Goal: Task Accomplishment & Management: Use online tool/utility

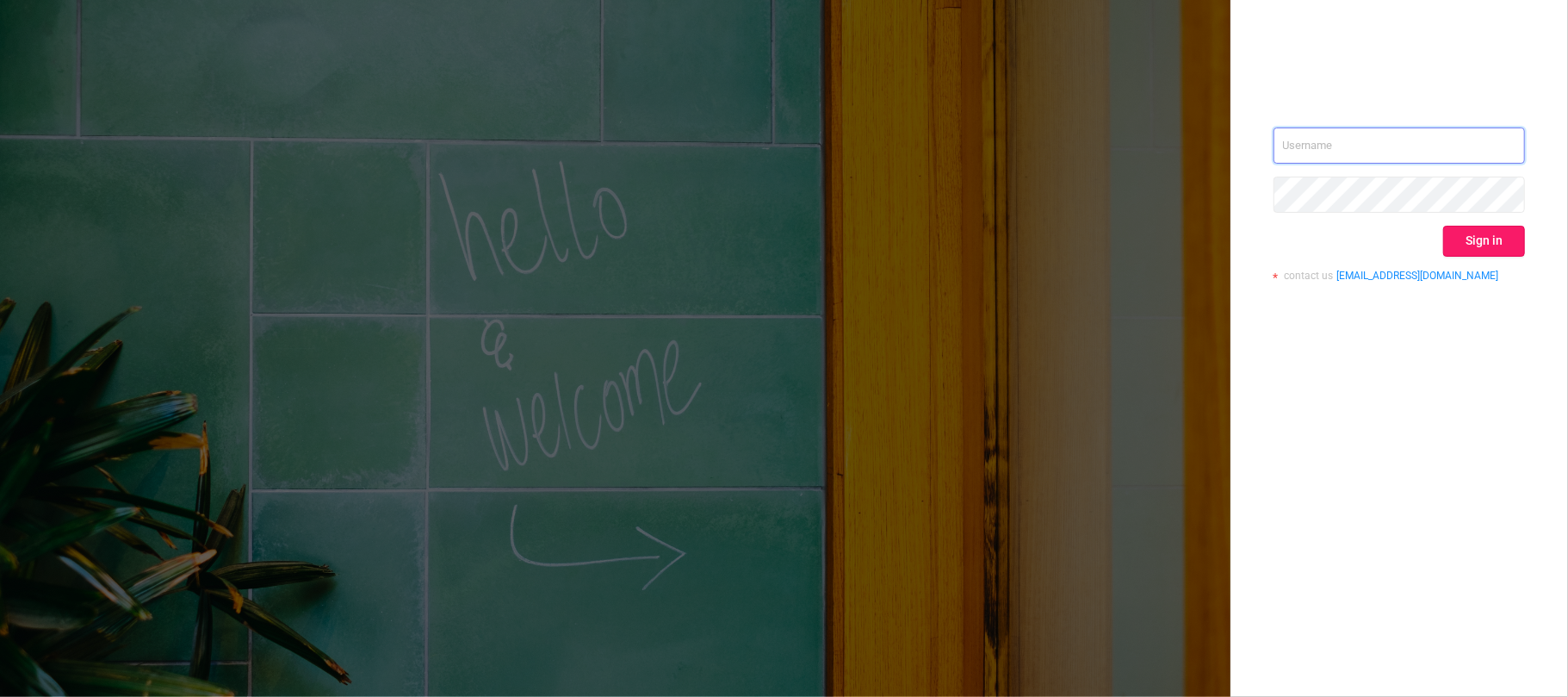
type input "[EMAIL_ADDRESS][DOMAIN_NAME]"
click at [1492, 238] on button "Sign in" at bounding box center [1484, 241] width 82 height 31
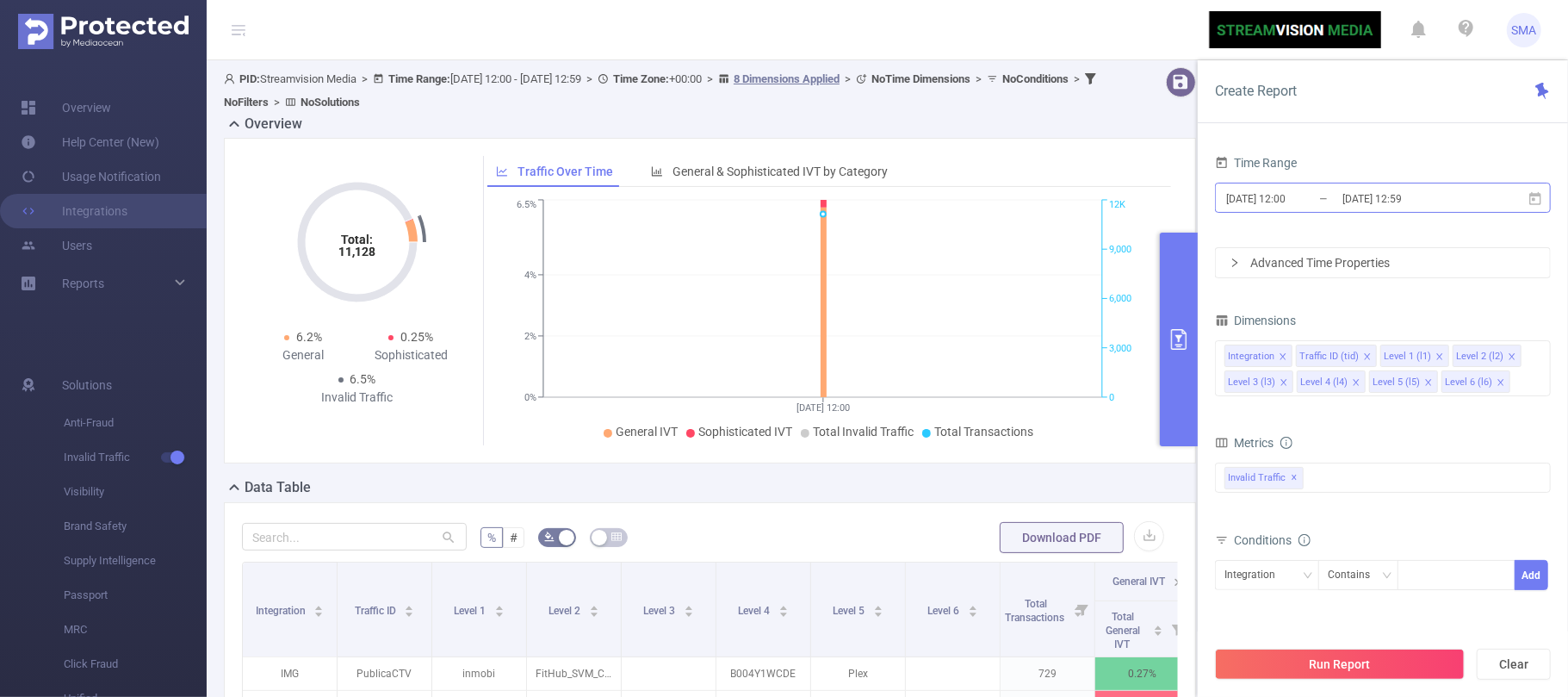
click at [1323, 196] on input "[DATE] 12:00" at bounding box center [1294, 199] width 140 height 23
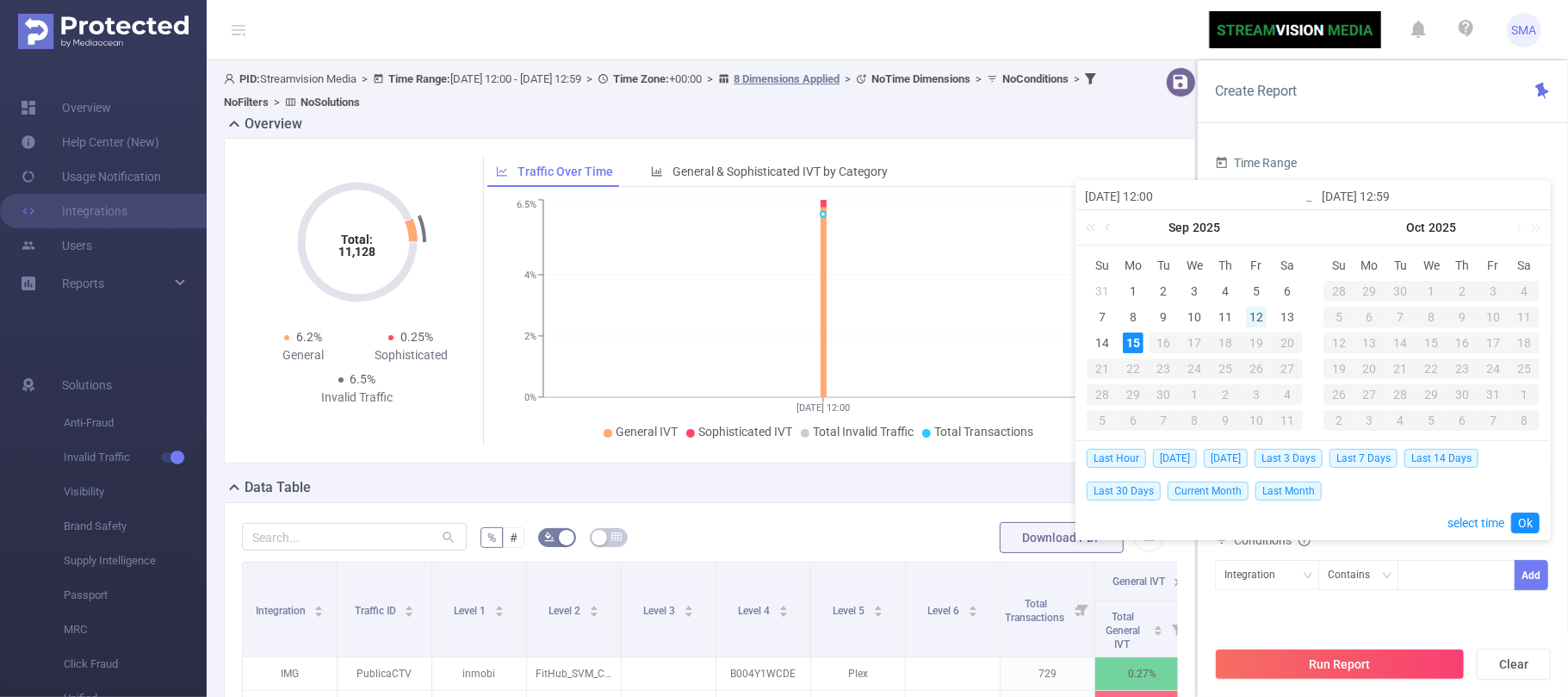
click at [1258, 315] on div "12" at bounding box center [1256, 316] width 20 height 20
click at [1257, 315] on div "12" at bounding box center [1256, 316] width 20 height 20
type input "[DATE] 12:00"
type input "[DATE] 12:59"
type input "[DATE] 12:00"
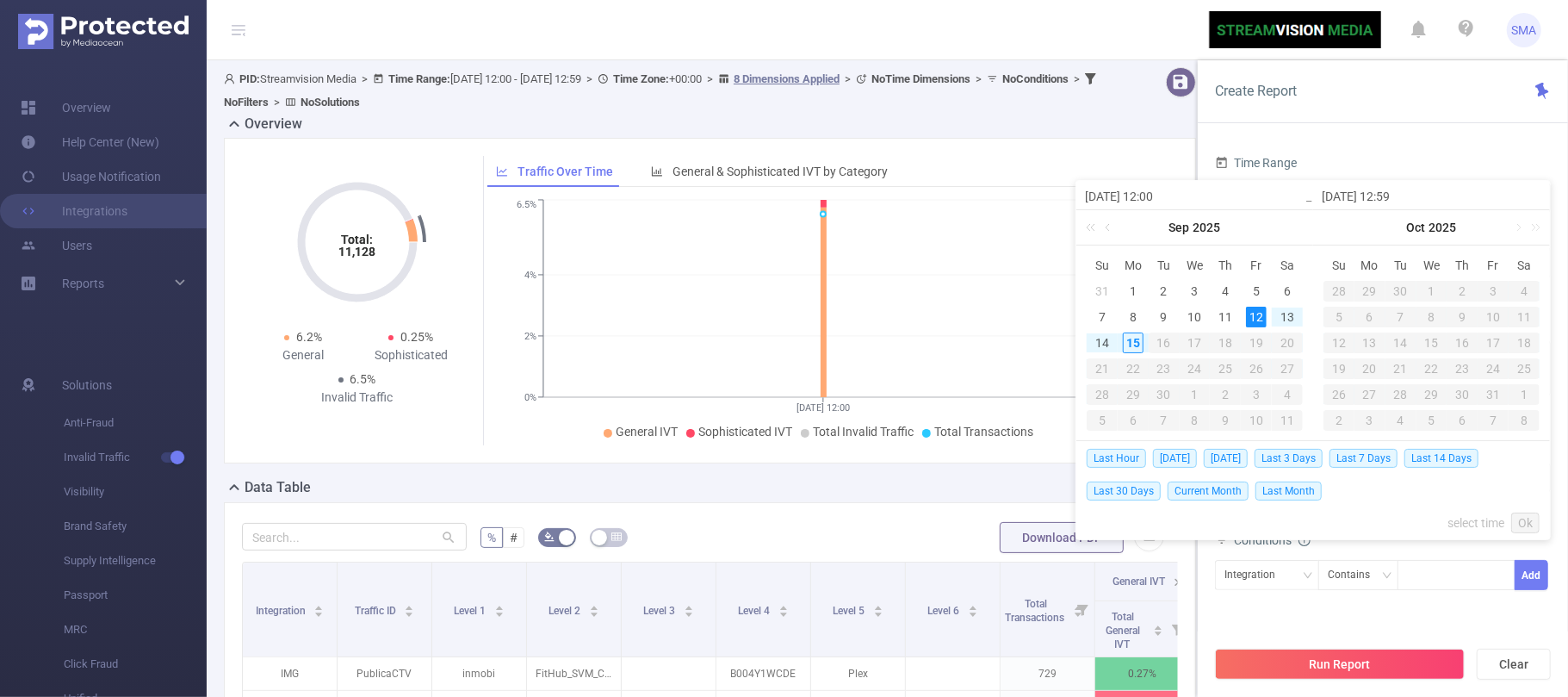
type input "[DATE] 12:59"
click at [1523, 520] on link "Ok" at bounding box center [1524, 522] width 28 height 20
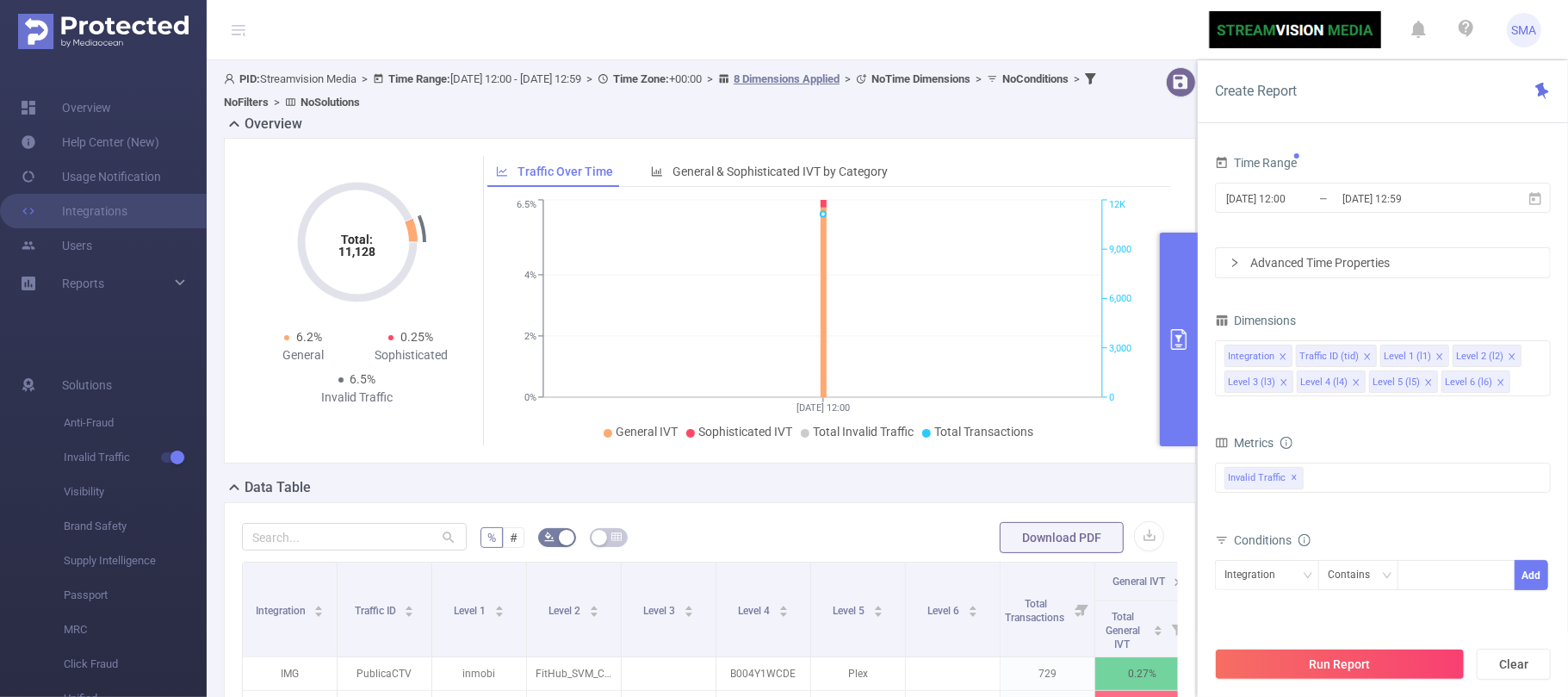
click at [1233, 263] on icon "icon: right" at bounding box center [1234, 262] width 11 height 11
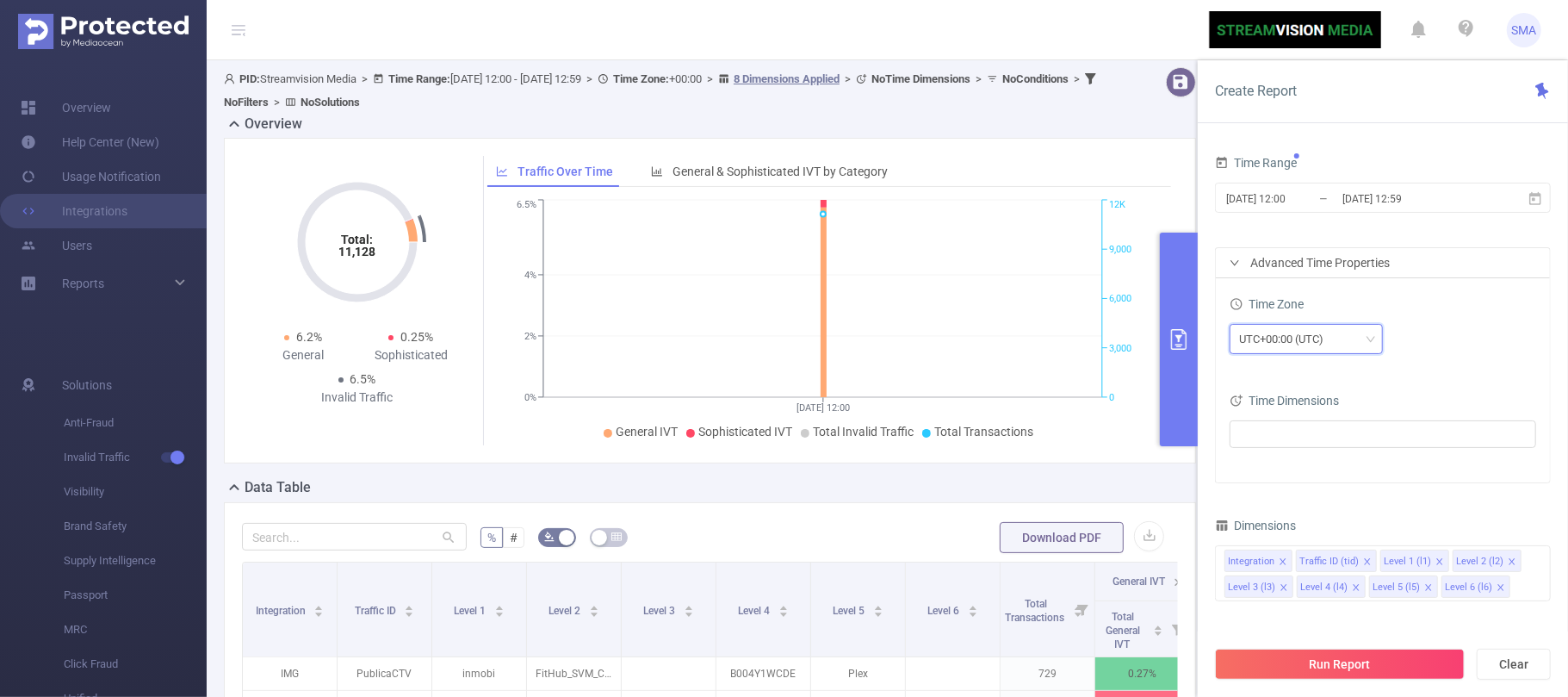
click at [1287, 345] on div "UTC+00:00 (UTC)" at bounding box center [1287, 338] width 96 height 28
click at [1331, 377] on li "UTC+00:00 (UTC)" at bounding box center [1306, 376] width 153 height 27
click at [1312, 424] on ul at bounding box center [1376, 434] width 283 height 26
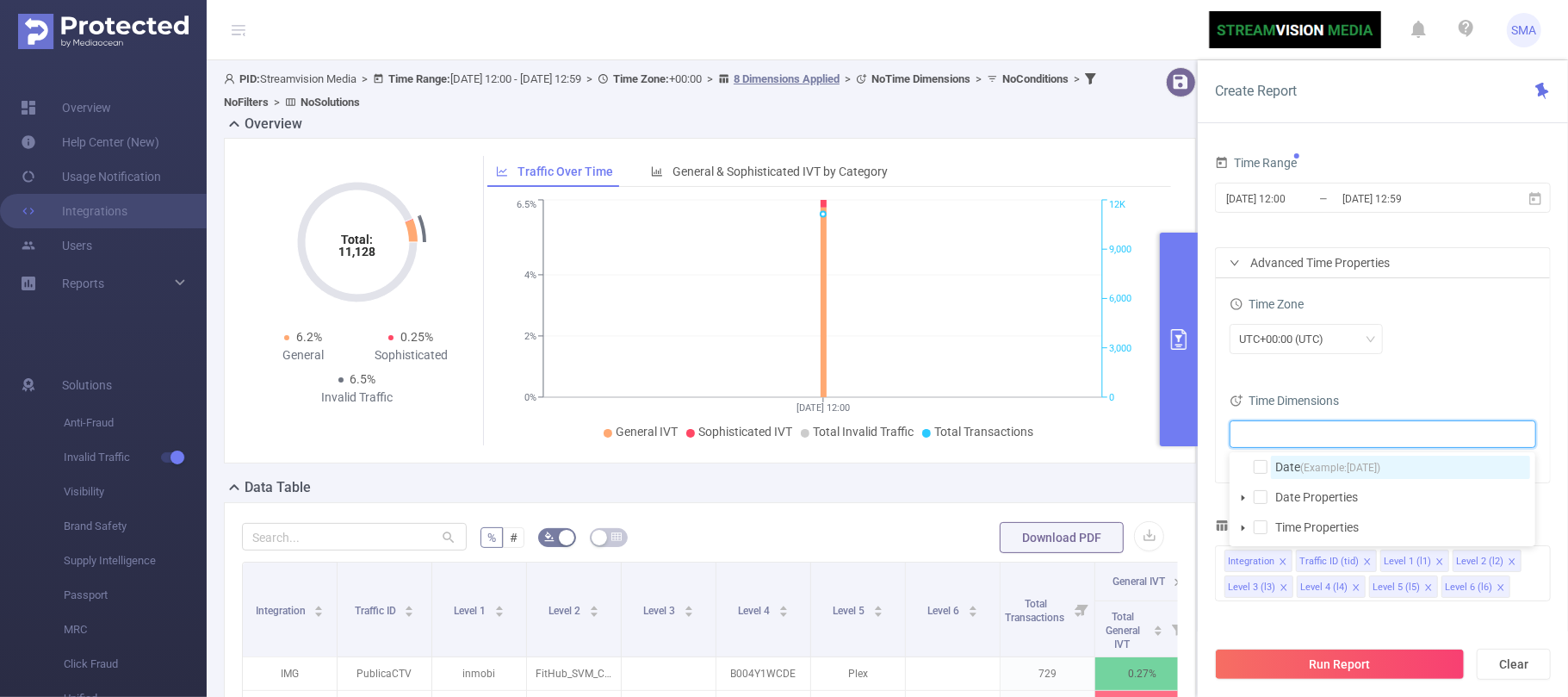
click at [1309, 463] on span "(Example: [DATE] )" at bounding box center [1340, 468] width 81 height 12
click at [1450, 380] on div "Time Zone UTC+00:00 (UTC) Time Dimensions Date" at bounding box center [1383, 381] width 334 height 204
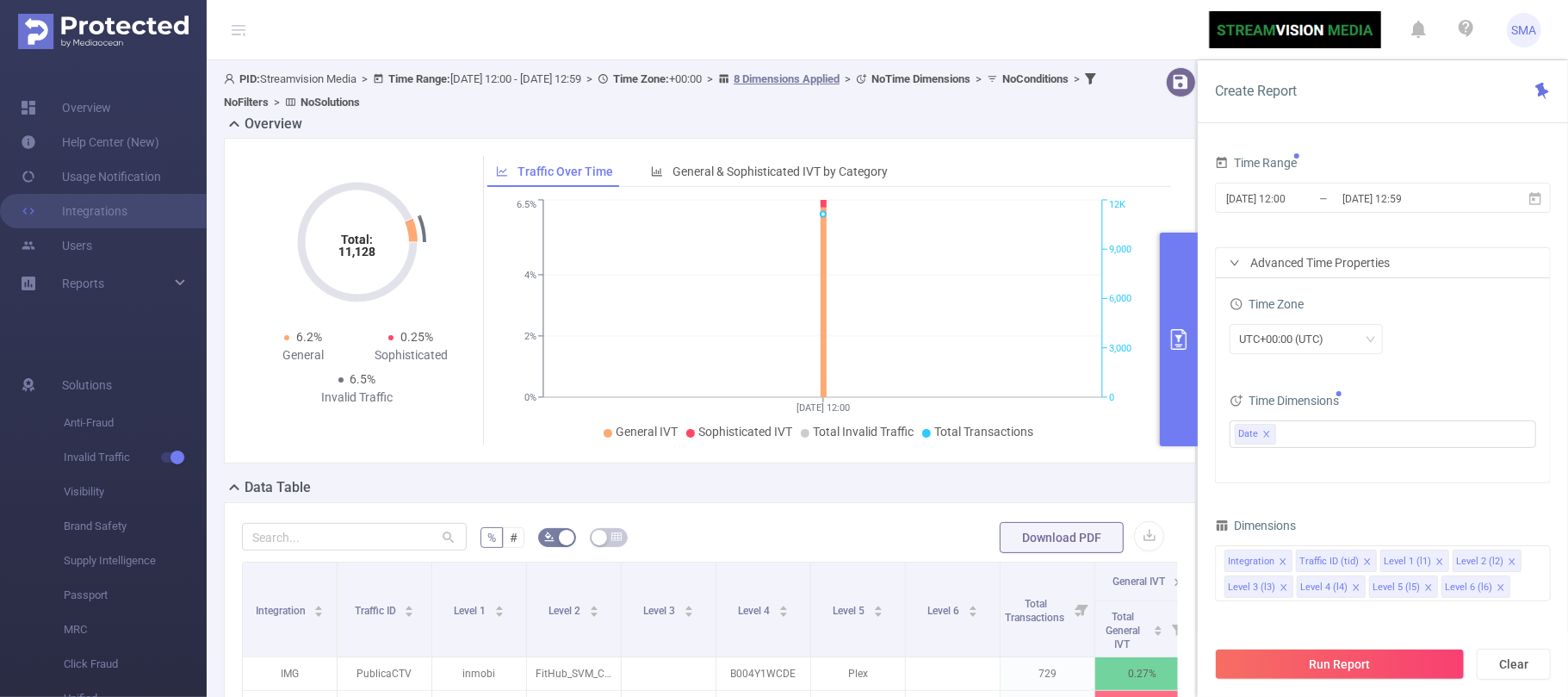
click at [1389, 470] on div "Time Zone UTC+00:00 (UTC) Time Dimensions Date" at bounding box center [1383, 381] width 334 height 204
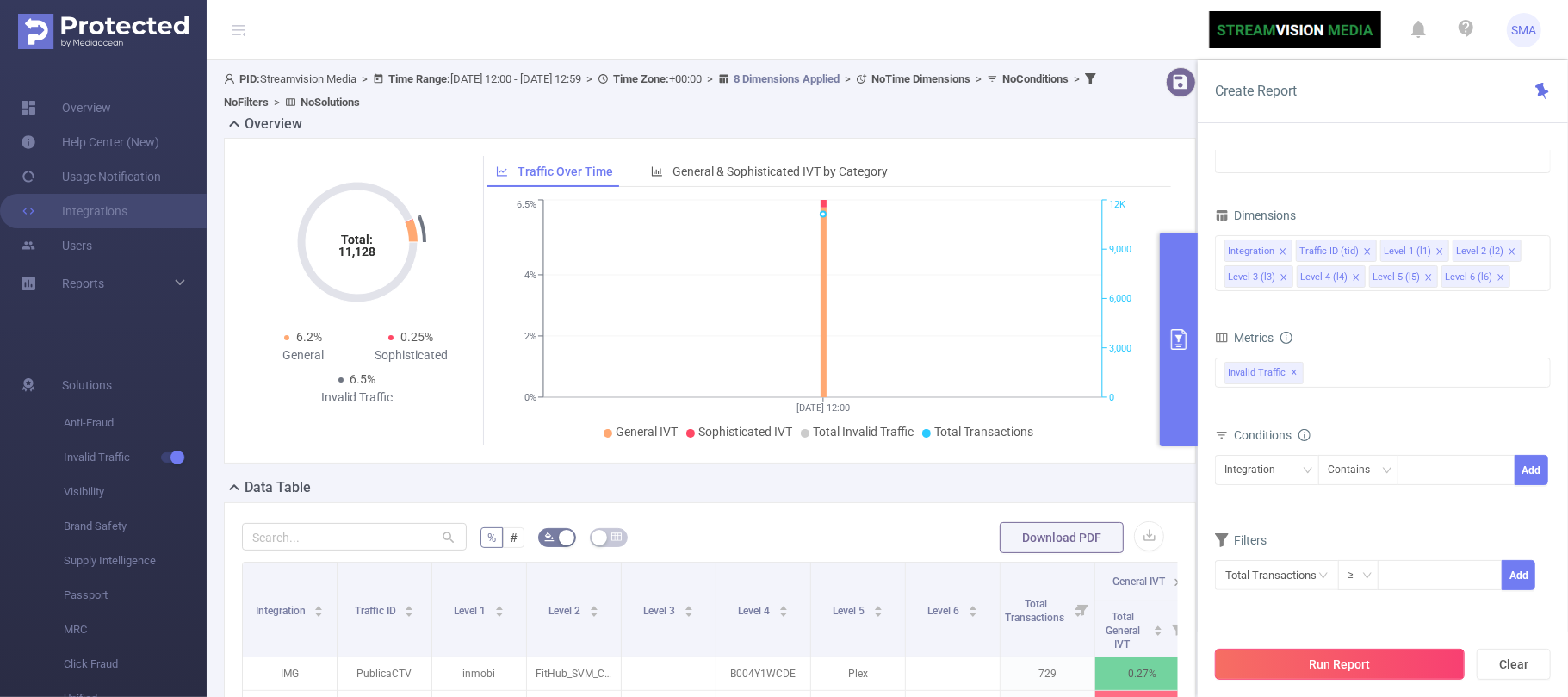
click at [1388, 662] on button "Run Report" at bounding box center [1339, 664] width 249 height 31
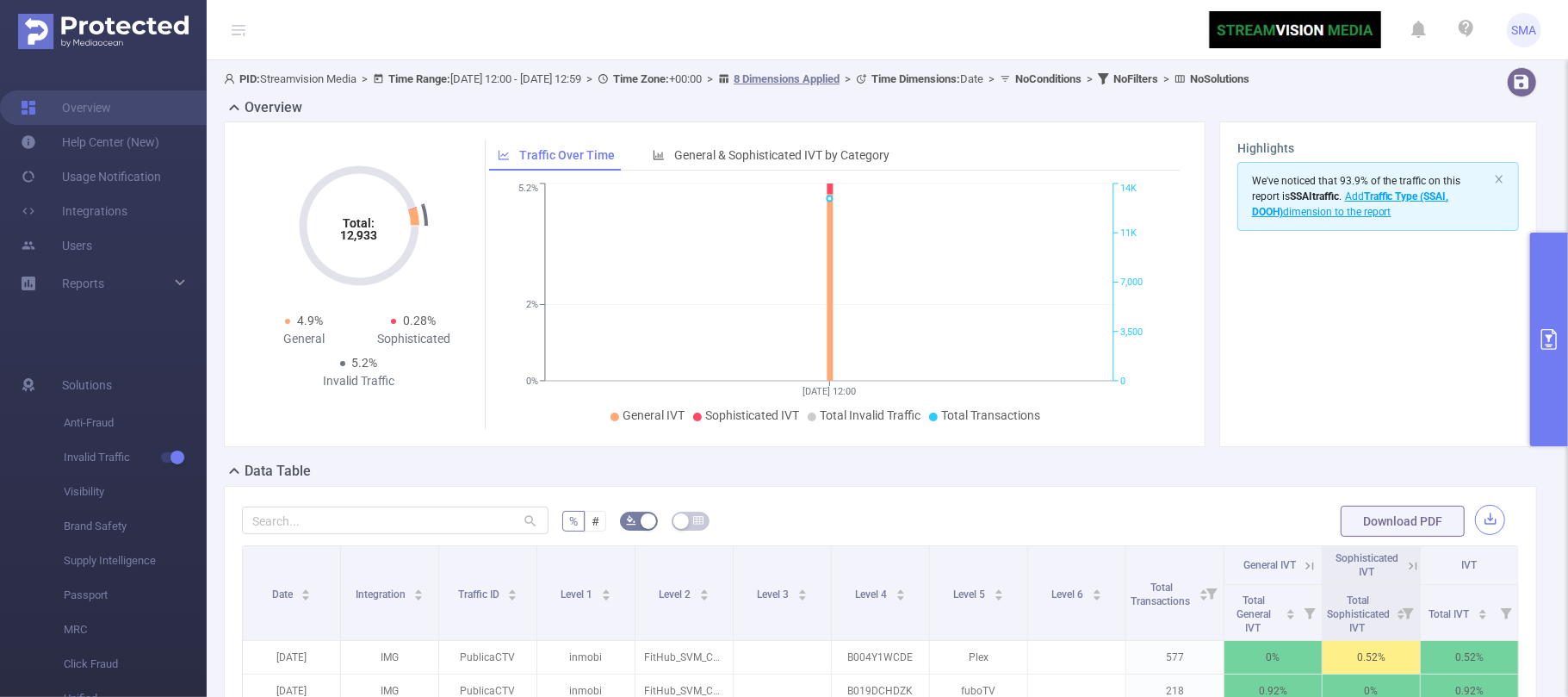
click at [1475, 524] on button "button" at bounding box center [1489, 519] width 30 height 30
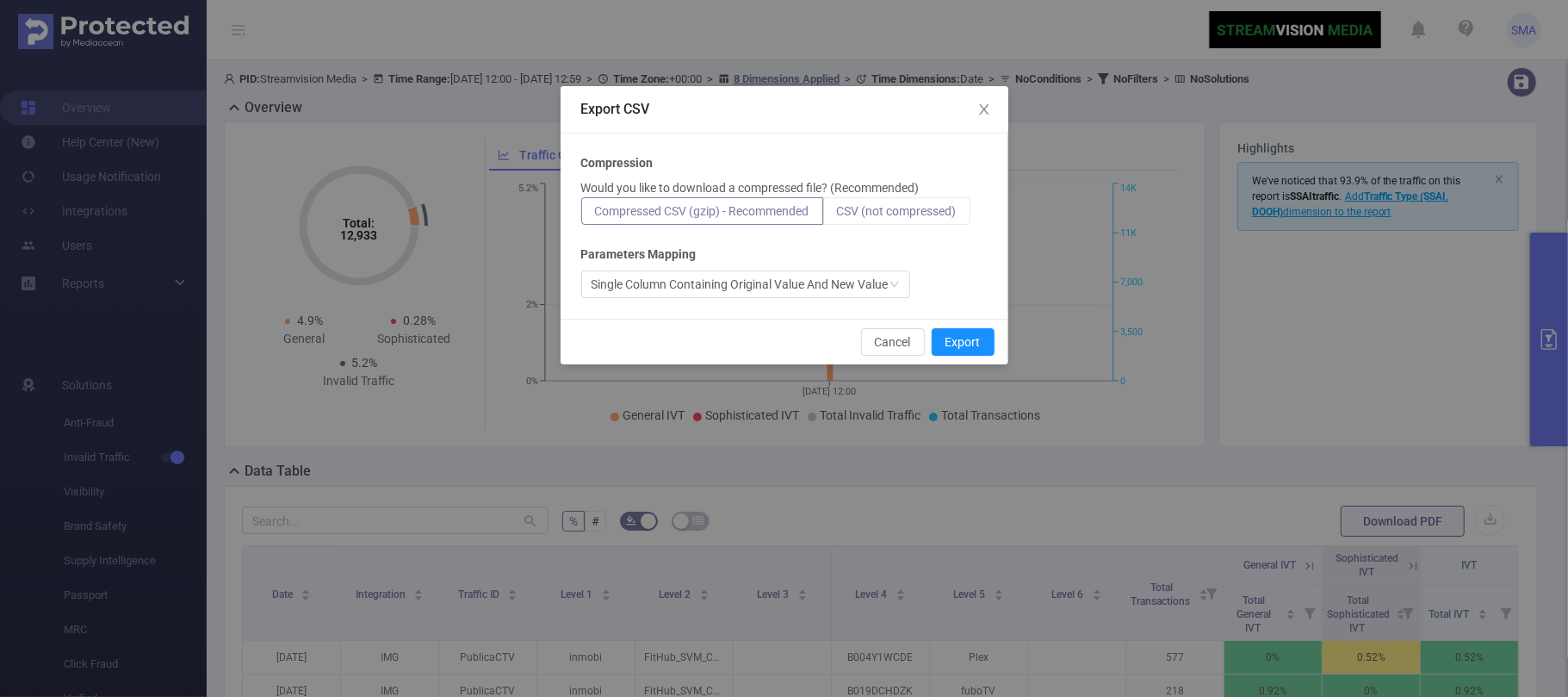
click at [882, 205] on span "CSV (not compressed)" at bounding box center [896, 211] width 119 height 14
click at [836, 216] on input "CSV (not compressed)" at bounding box center [836, 216] width 0 height 0
click at [969, 338] on button "Export" at bounding box center [963, 342] width 63 height 27
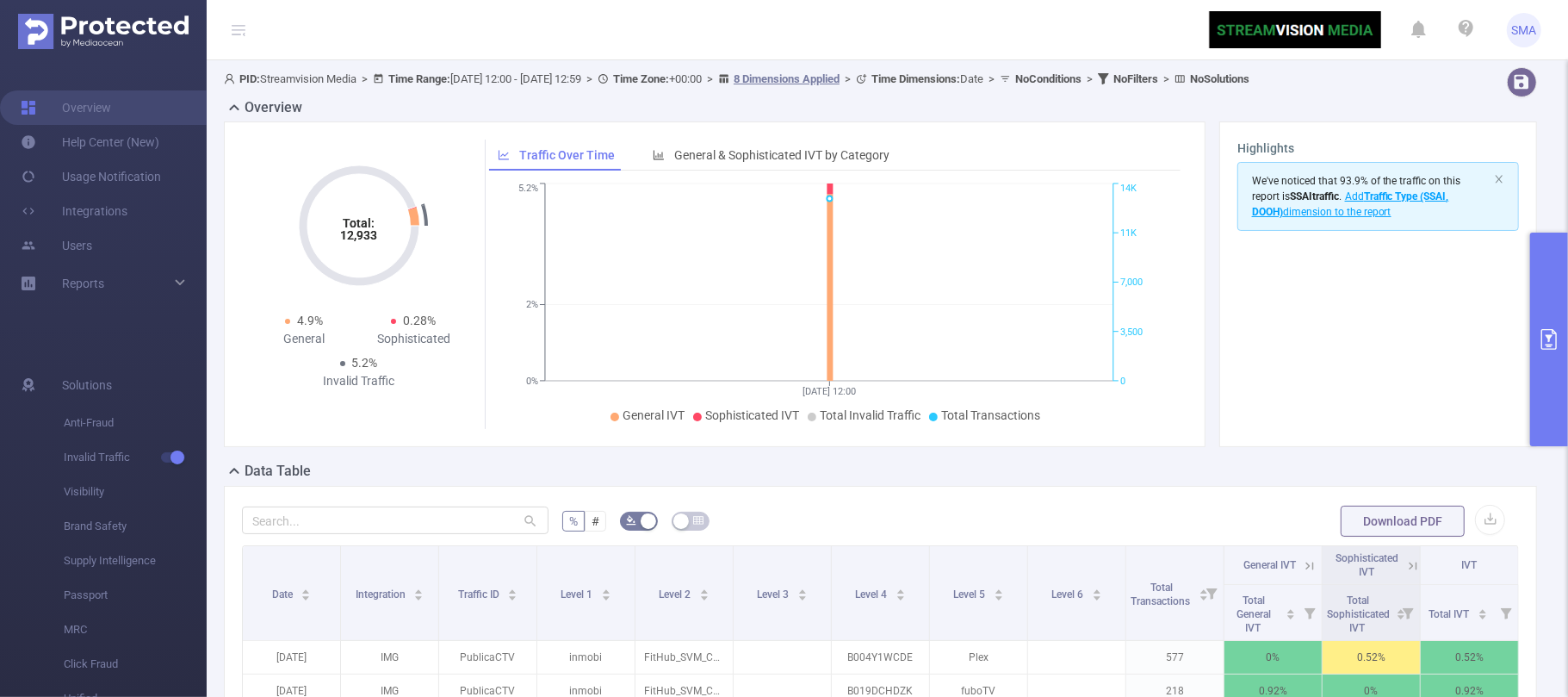
click at [1546, 332] on icon "primary" at bounding box center [1548, 339] width 20 height 20
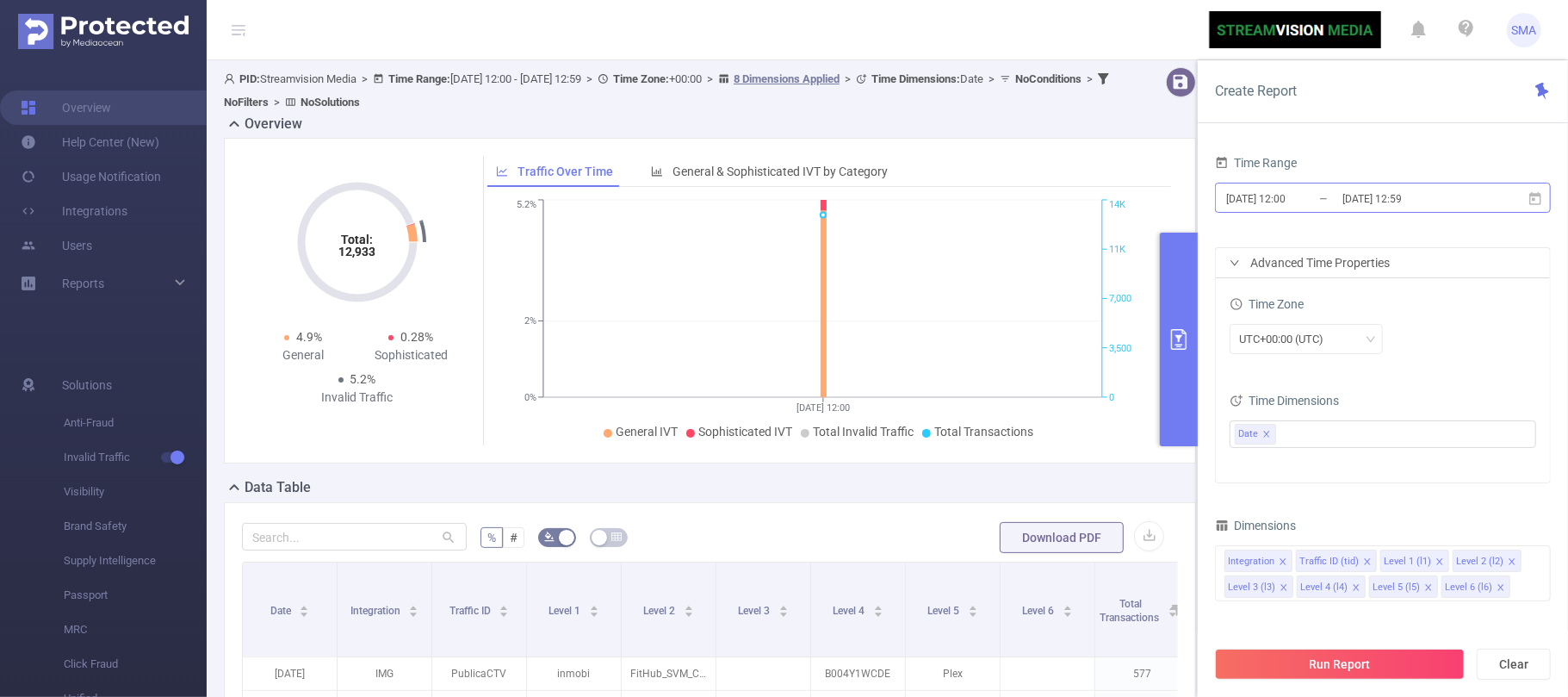
click at [1323, 201] on input "[DATE] 12:00" at bounding box center [1294, 199] width 140 height 23
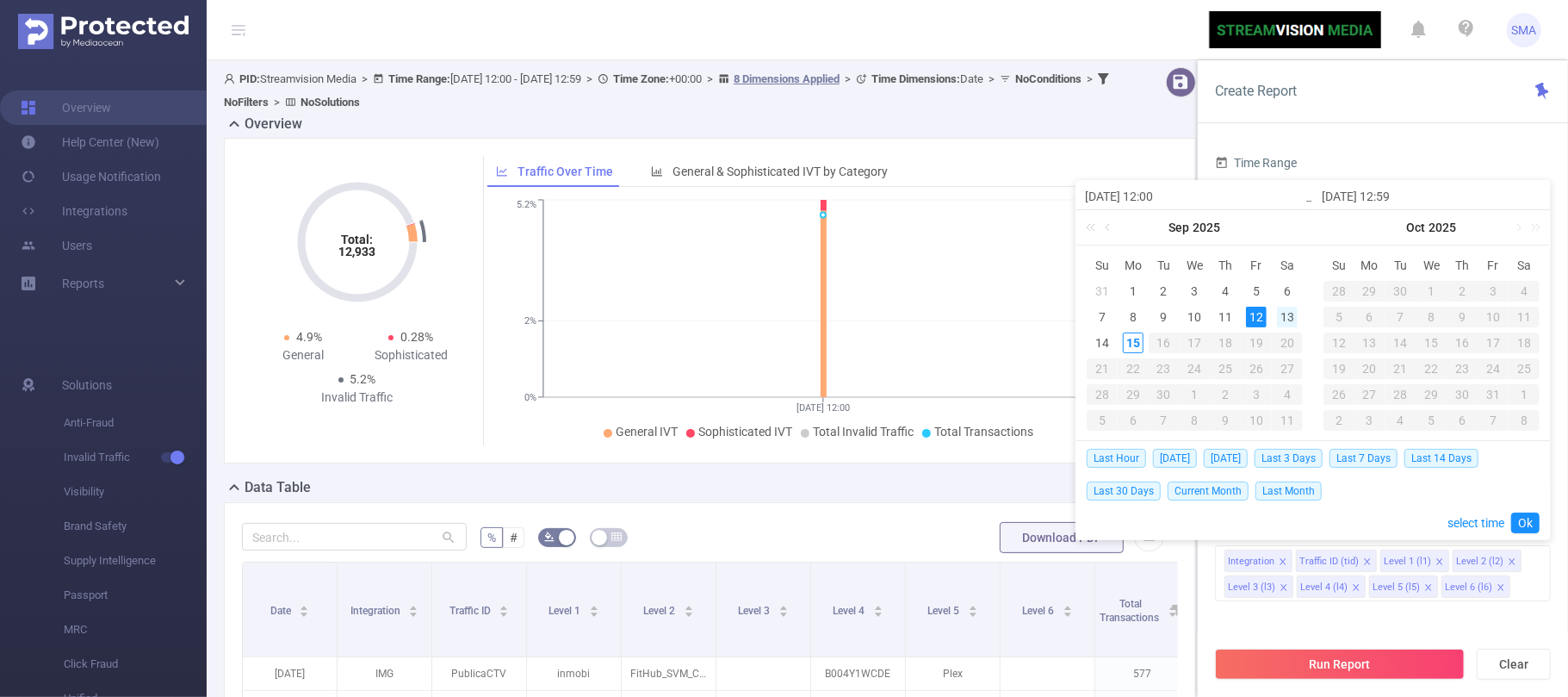
click at [1290, 320] on div "13" at bounding box center [1287, 316] width 20 height 20
type input "[DATE] 12:00"
type input "[DATE] 12:59"
type input "[DATE] 12:00"
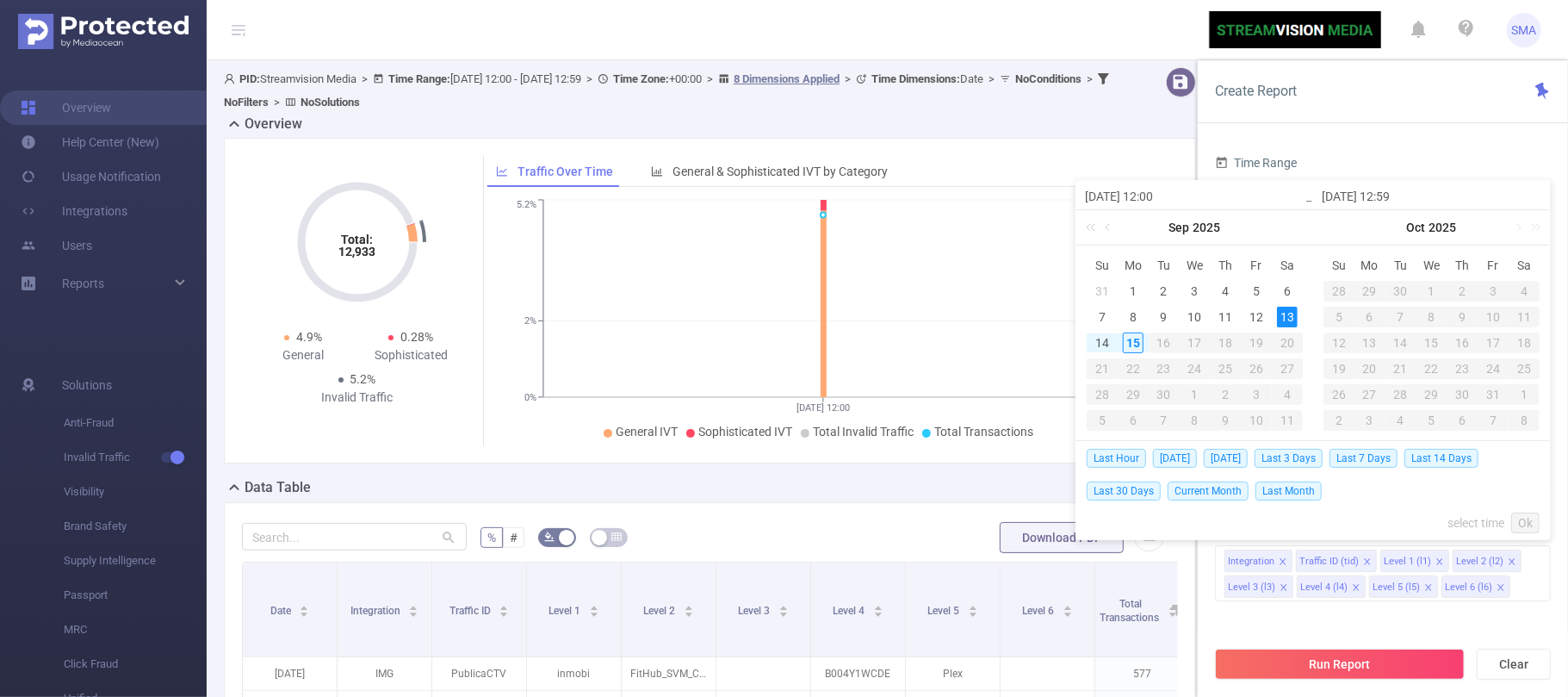
type input "[DATE] 12:59"
click at [1523, 520] on link "Ok" at bounding box center [1524, 522] width 28 height 20
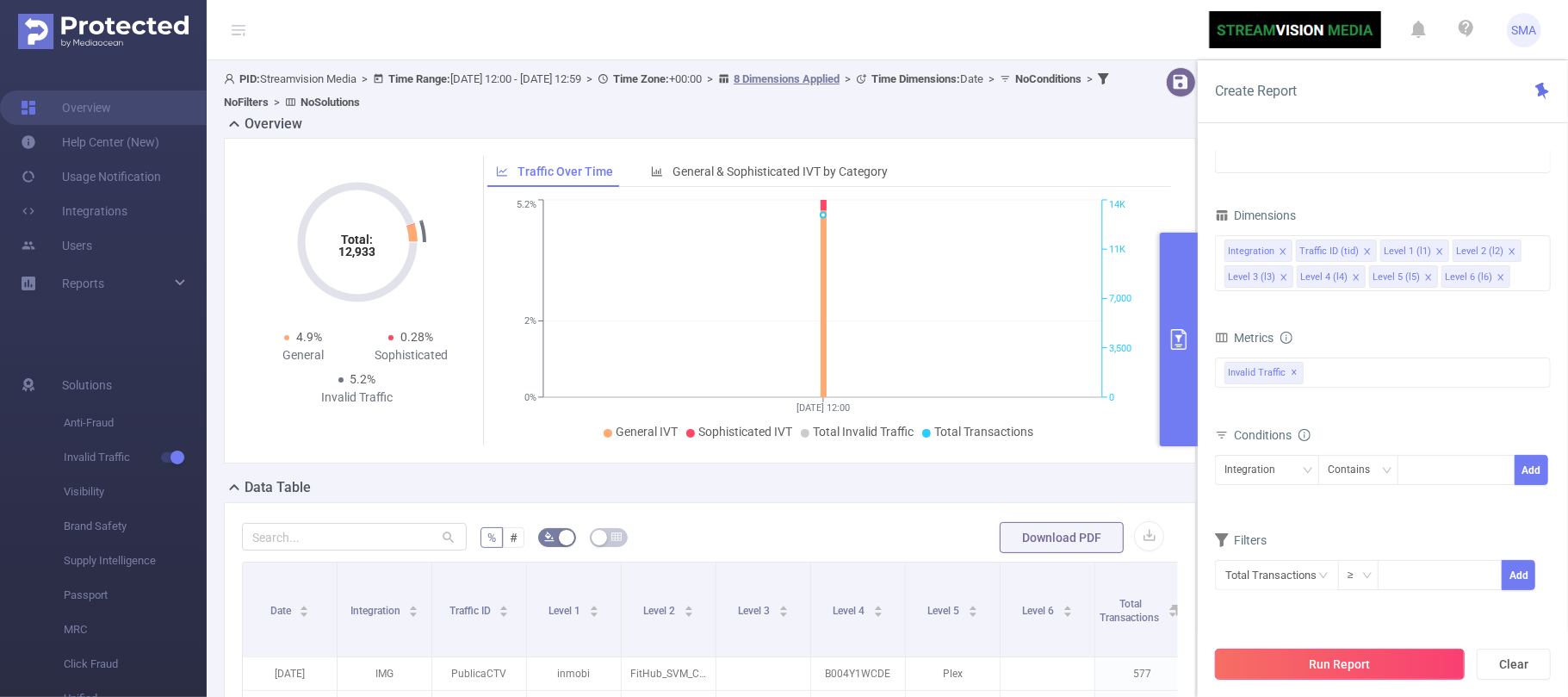
click at [1338, 661] on button "Run Report" at bounding box center [1339, 664] width 249 height 31
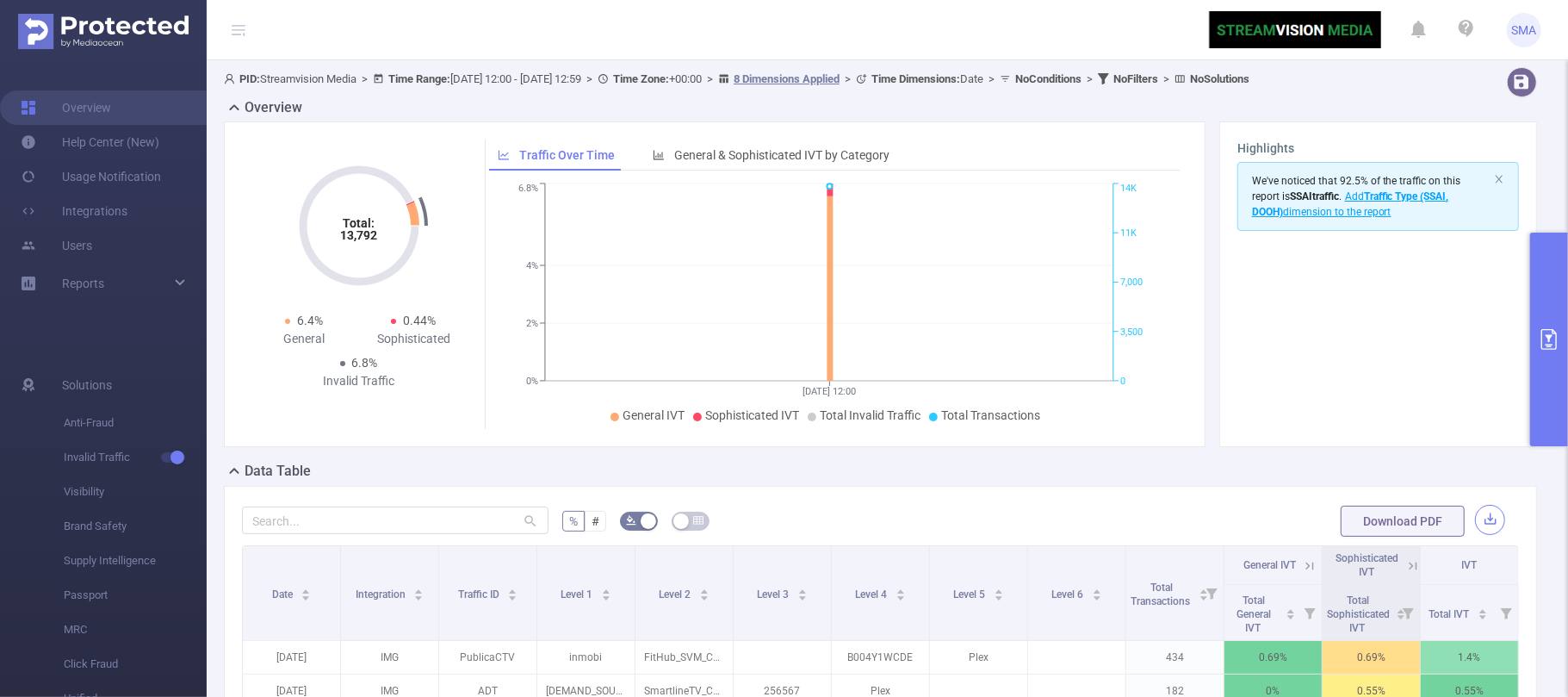
click at [1475, 523] on button "button" at bounding box center [1489, 519] width 30 height 30
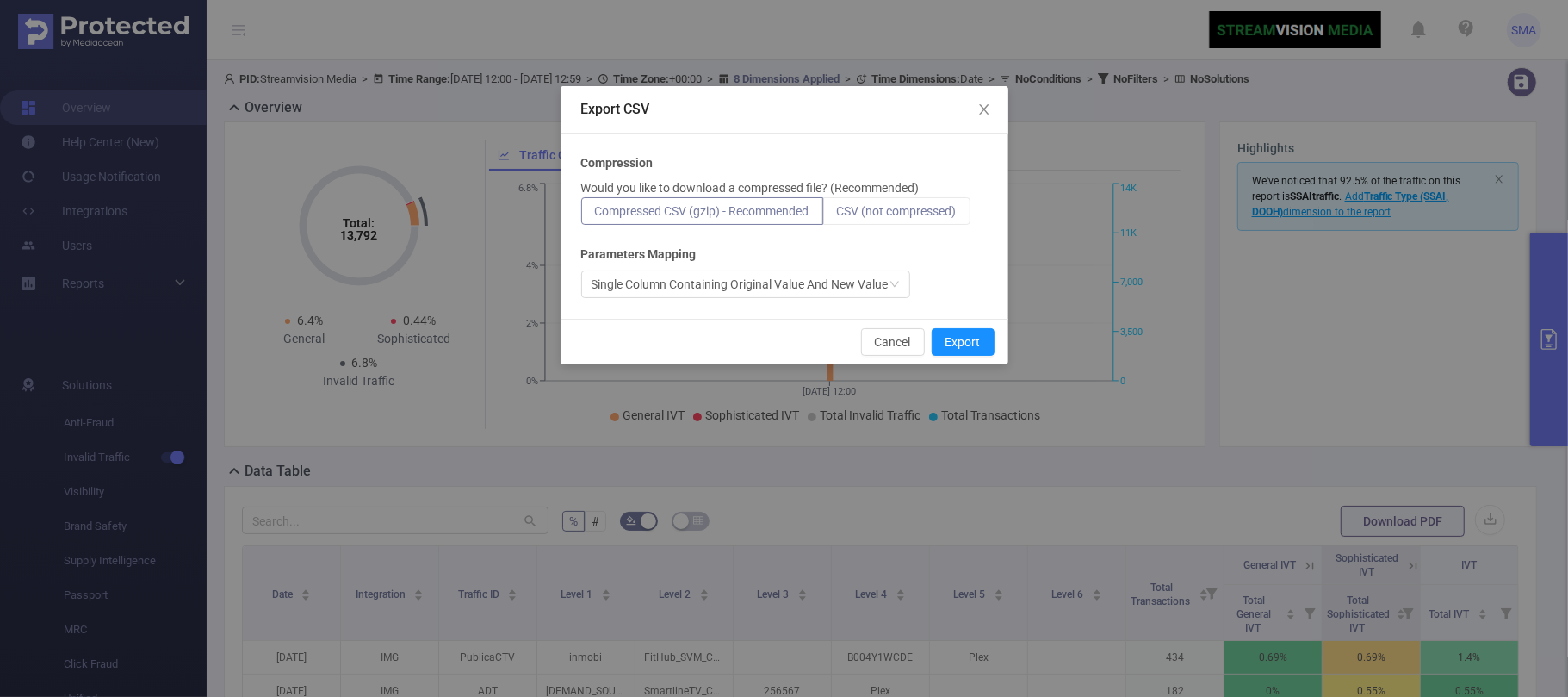
click at [914, 208] on span "CSV (not compressed)" at bounding box center [896, 211] width 119 height 14
click at [836, 216] on input "CSV (not compressed)" at bounding box center [836, 216] width 0 height 0
click at [972, 335] on button "Export" at bounding box center [963, 342] width 63 height 27
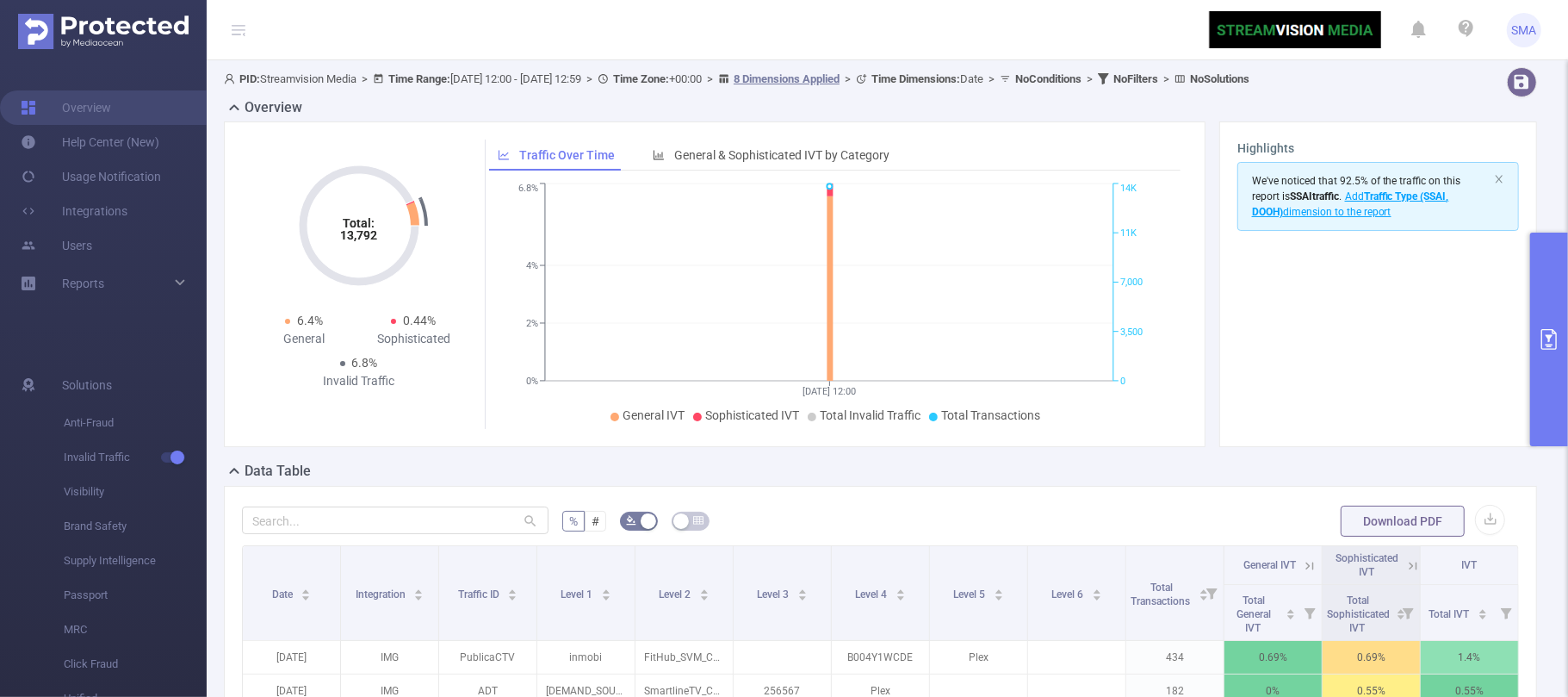
click at [1544, 335] on icon "primary" at bounding box center [1548, 339] width 20 height 20
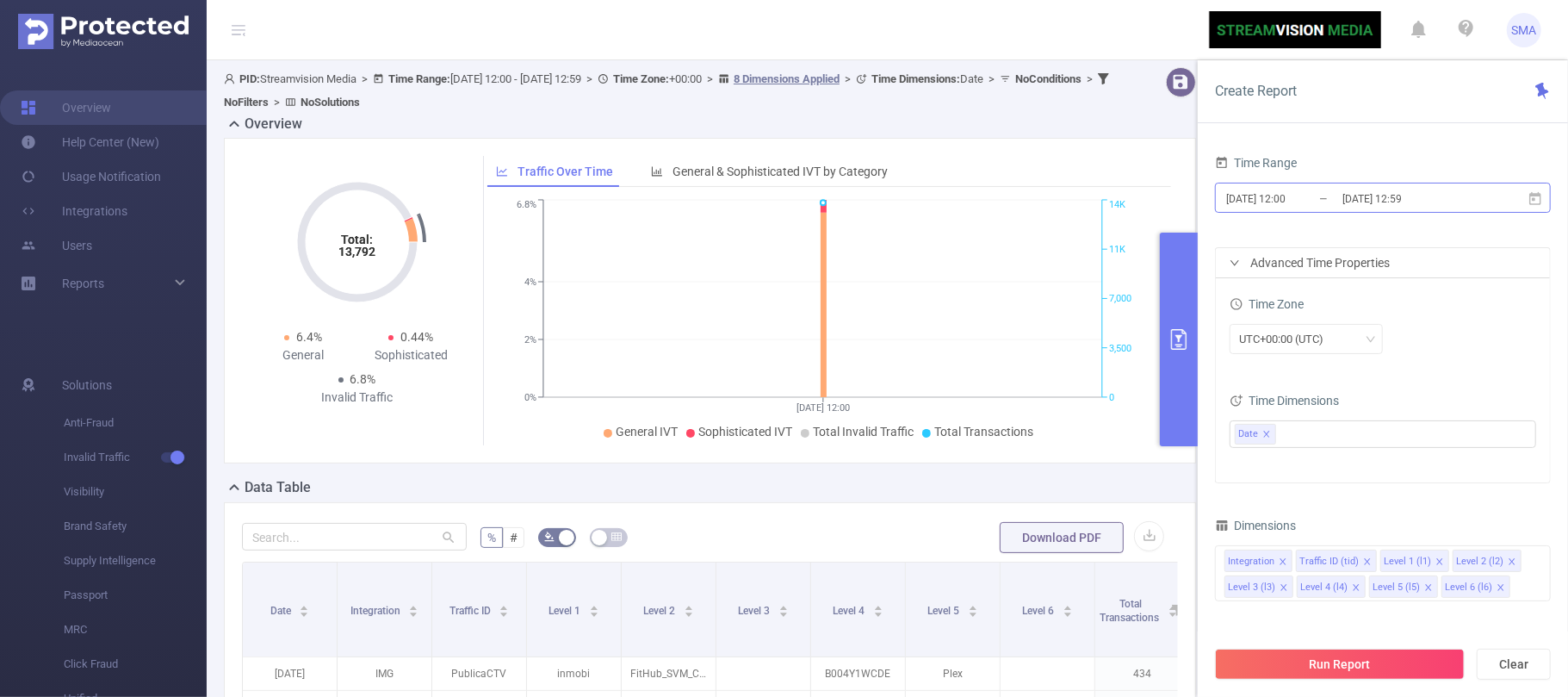
click at [1323, 201] on input "[DATE] 12:00" at bounding box center [1294, 199] width 140 height 23
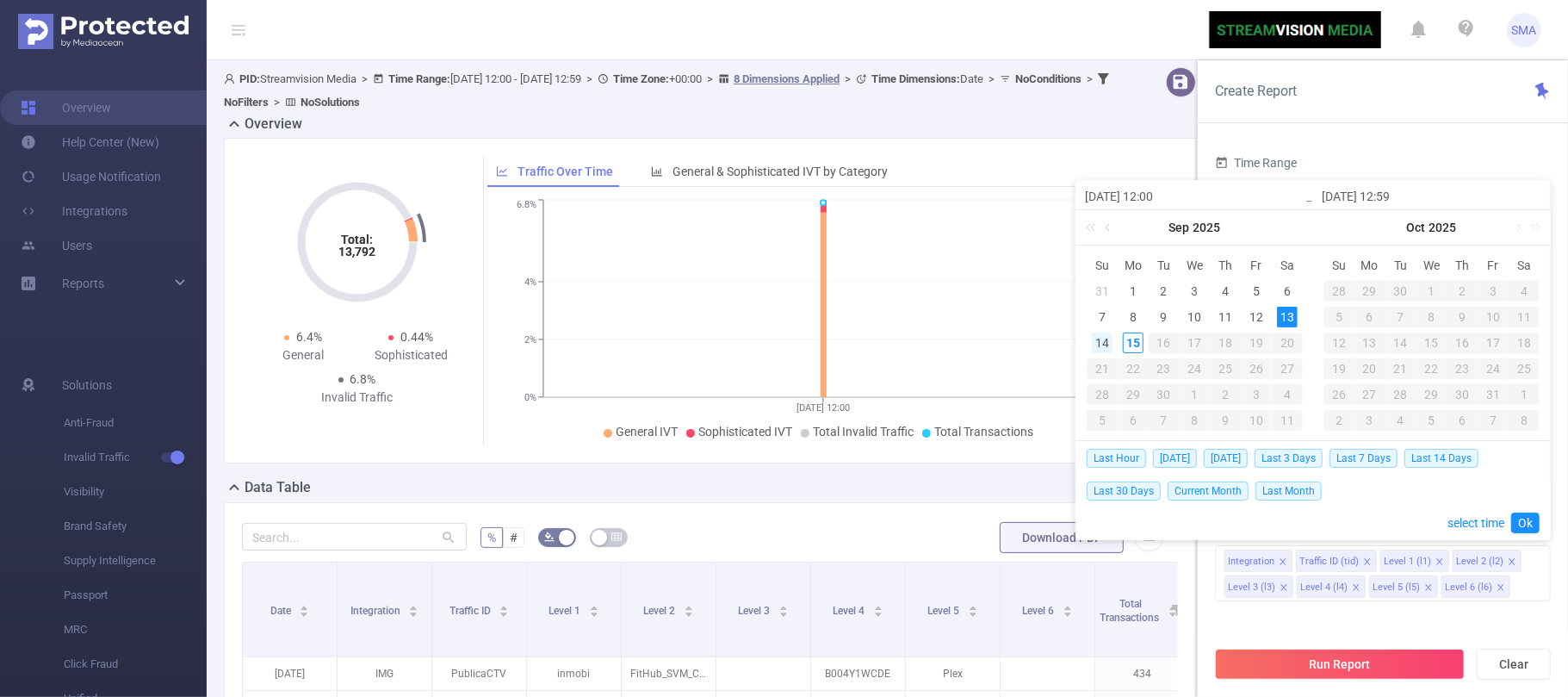
click at [1096, 338] on div "14" at bounding box center [1101, 342] width 20 height 20
type input "[DATE] 12:00"
type input "[DATE] 12:59"
type input "[DATE] 12:00"
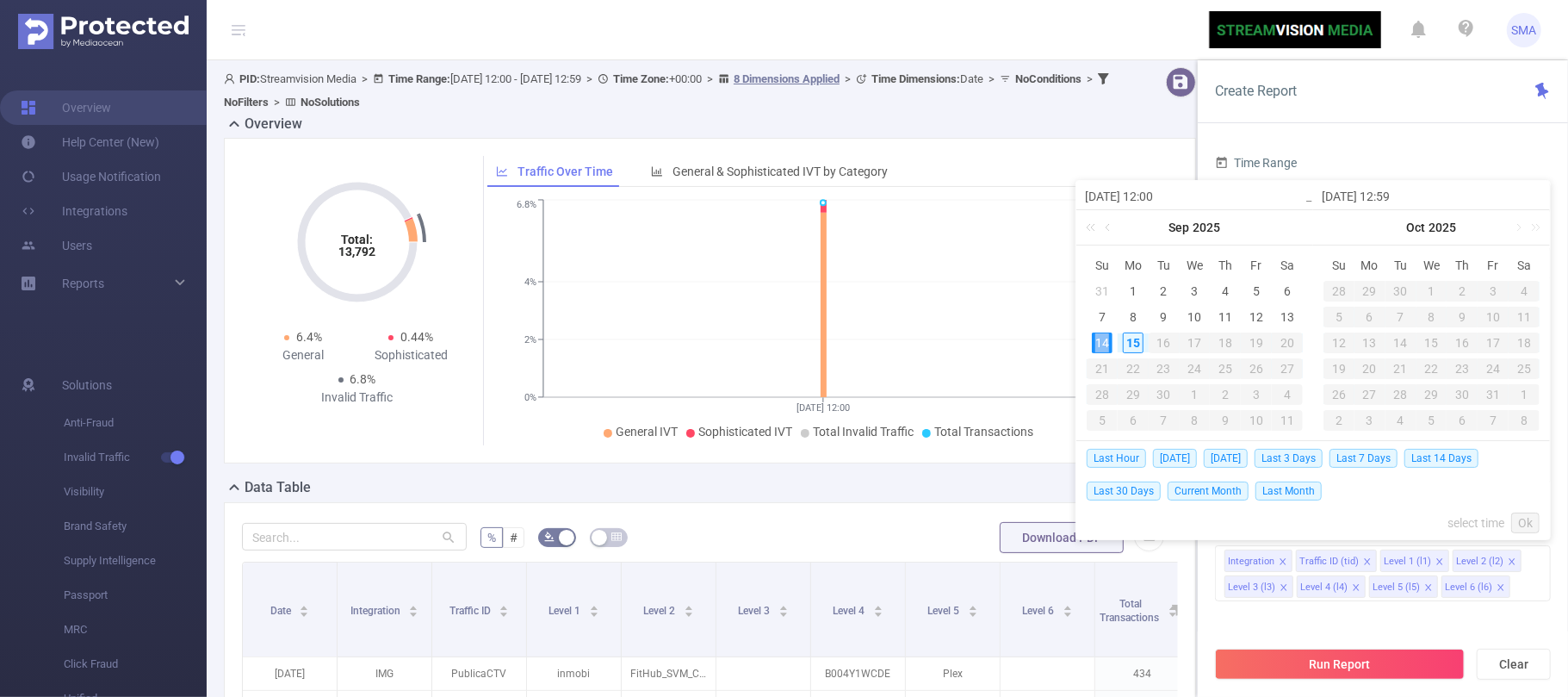
type input "[DATE] 12:59"
click at [1523, 520] on link "Ok" at bounding box center [1524, 522] width 28 height 20
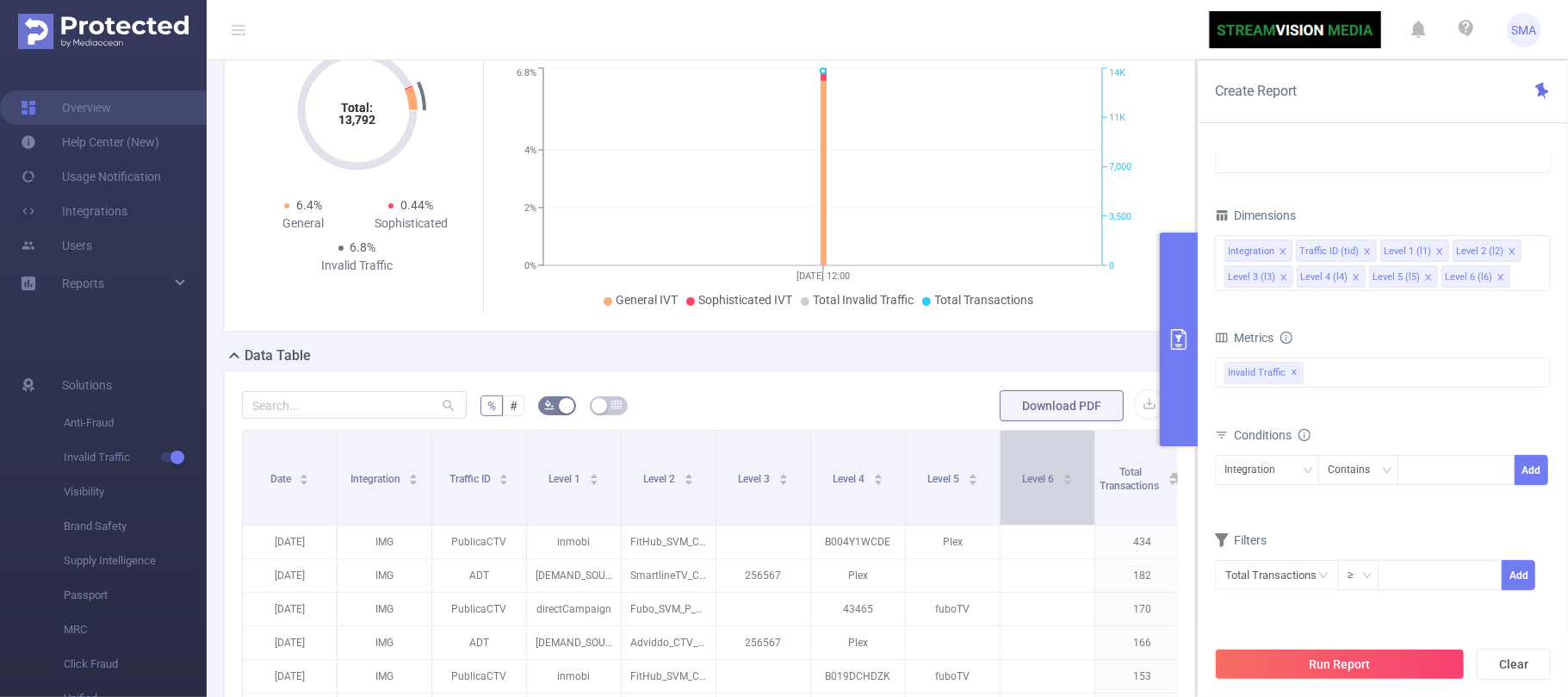
scroll to position [229, 0]
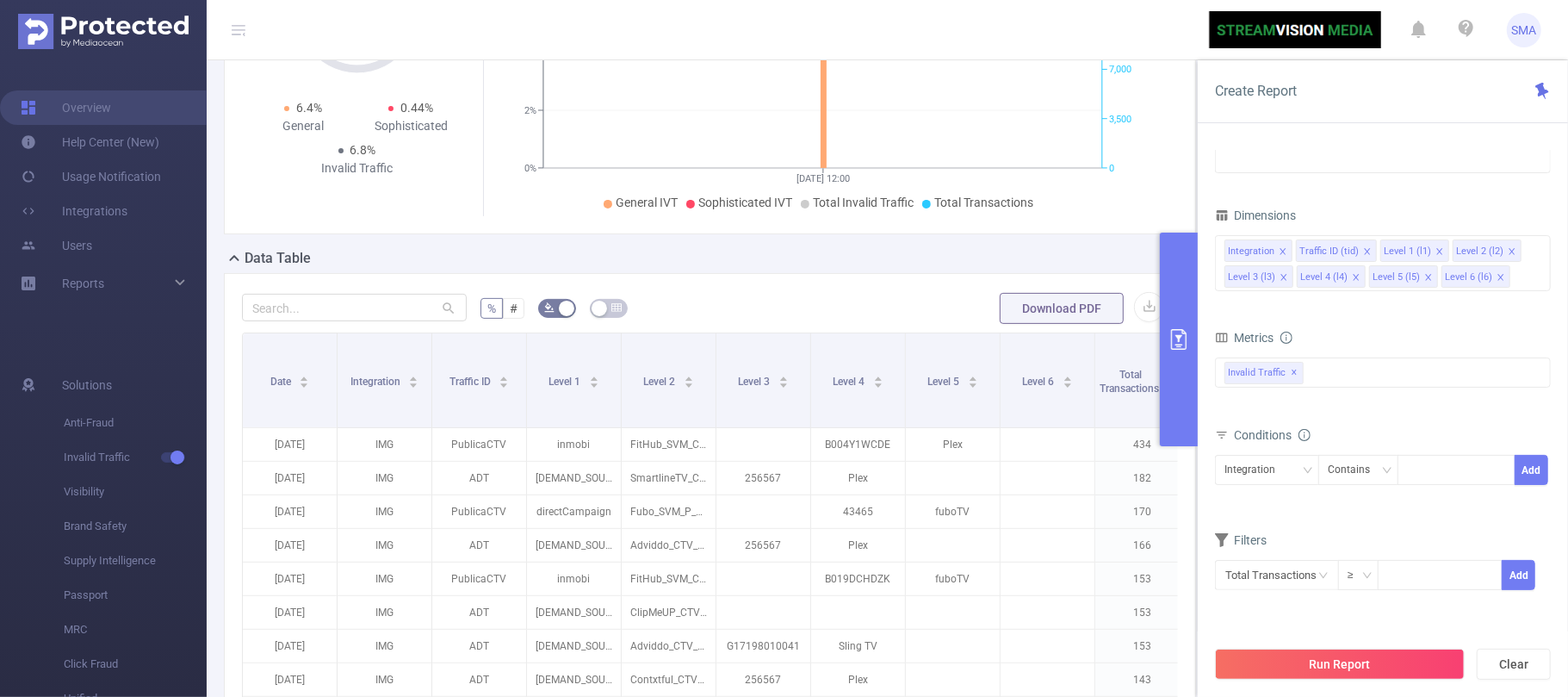
click at [1174, 341] on icon "primary" at bounding box center [1178, 339] width 20 height 20
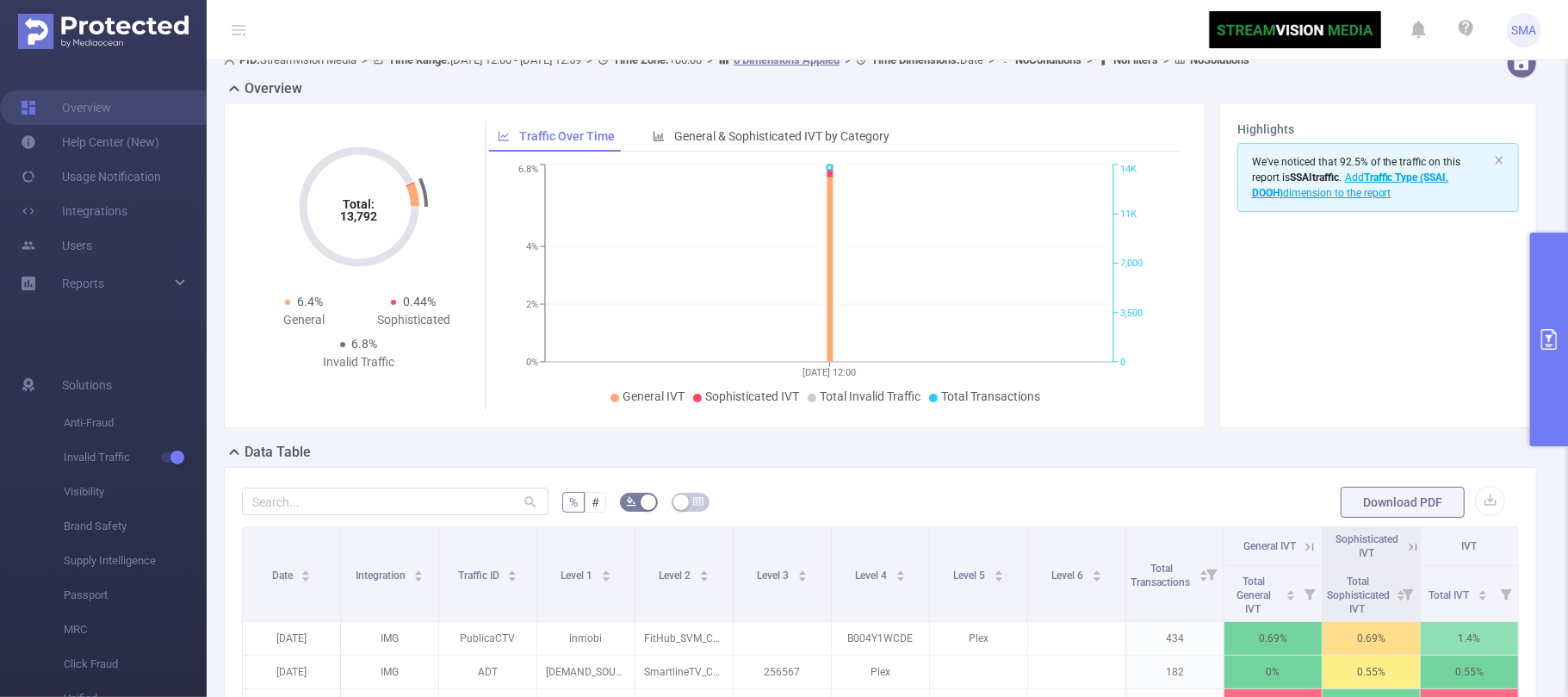
scroll to position [0, 0]
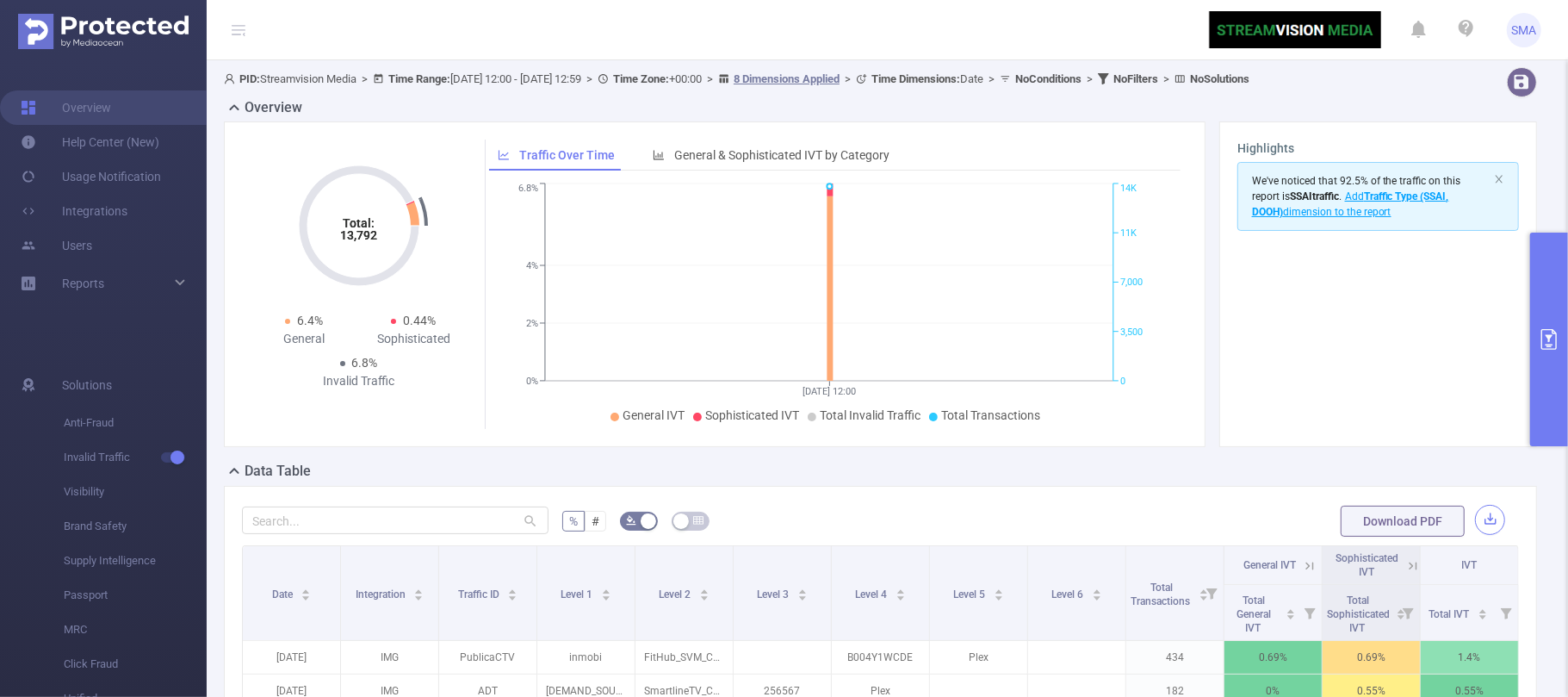
click at [1475, 524] on button "button" at bounding box center [1489, 519] width 30 height 30
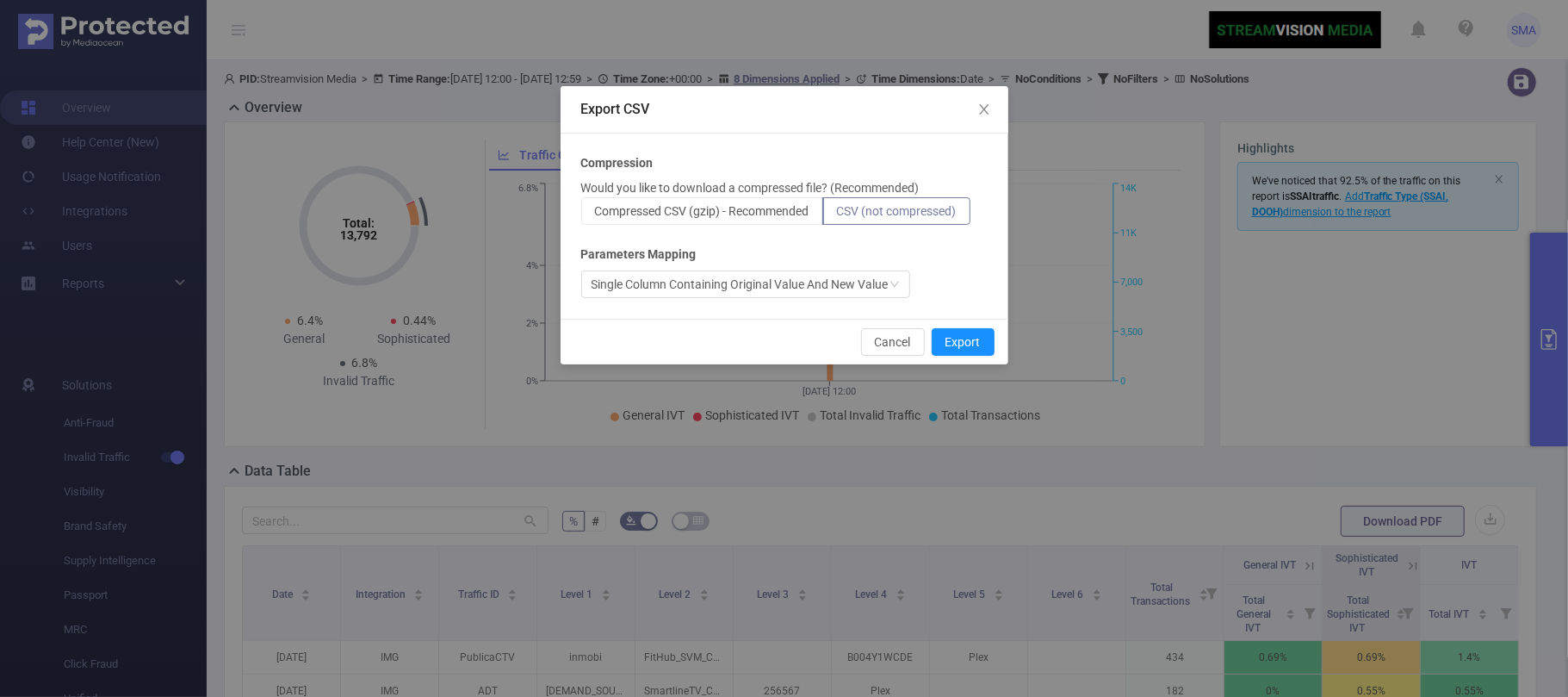
click at [898, 207] on span "CSV (not compressed)" at bounding box center [896, 211] width 119 height 14
click at [836, 216] on input "CSV (not compressed)" at bounding box center [836, 216] width 0 height 0
click at [961, 340] on button "Export" at bounding box center [963, 342] width 63 height 27
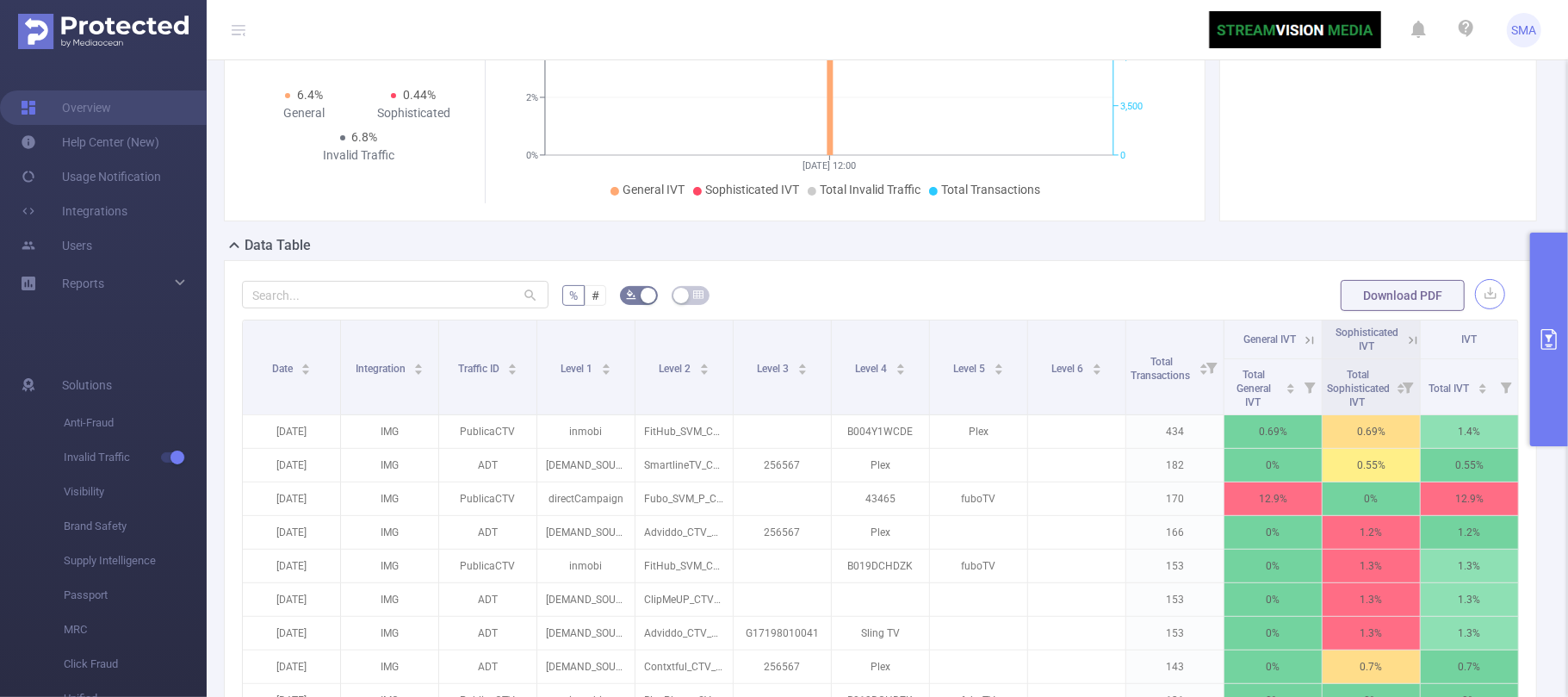
scroll to position [229, 0]
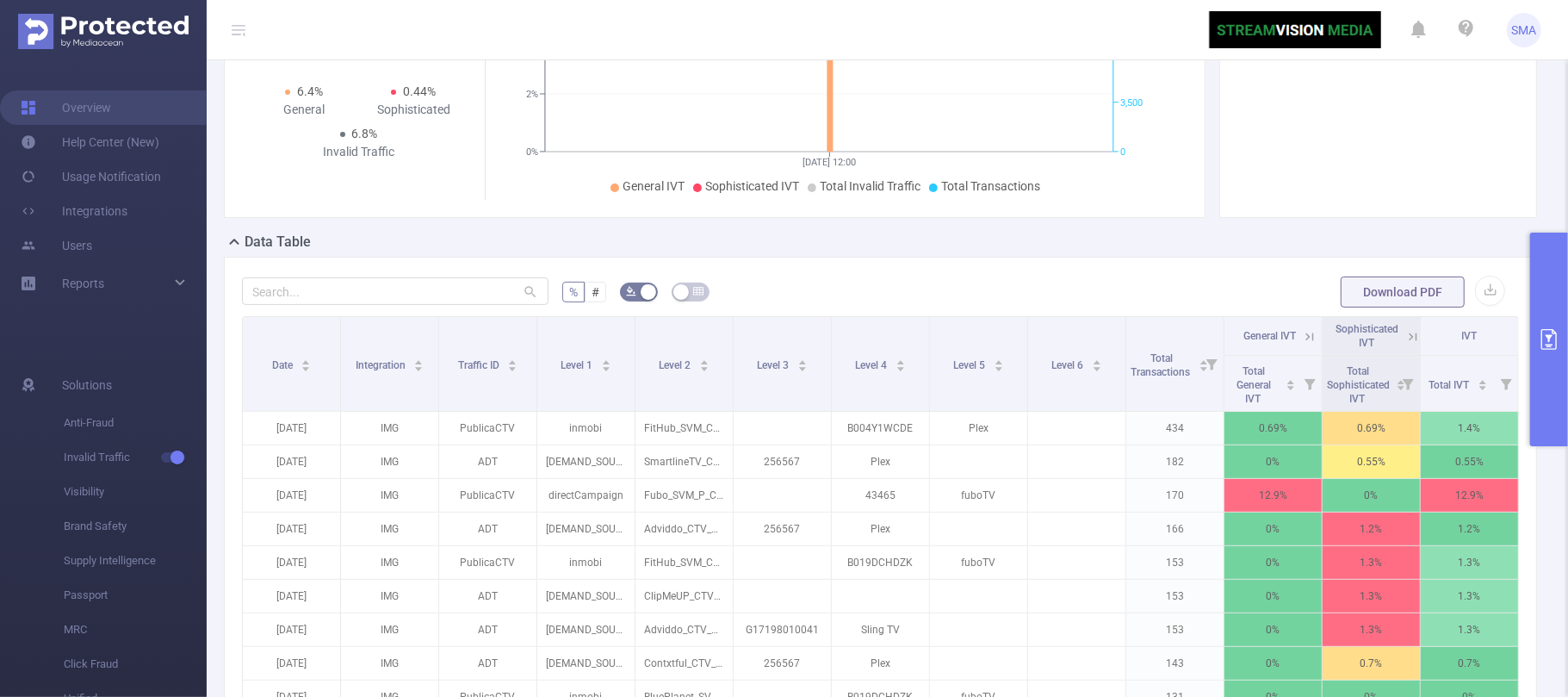
click at [1545, 318] on button "primary" at bounding box center [1549, 340] width 38 height 214
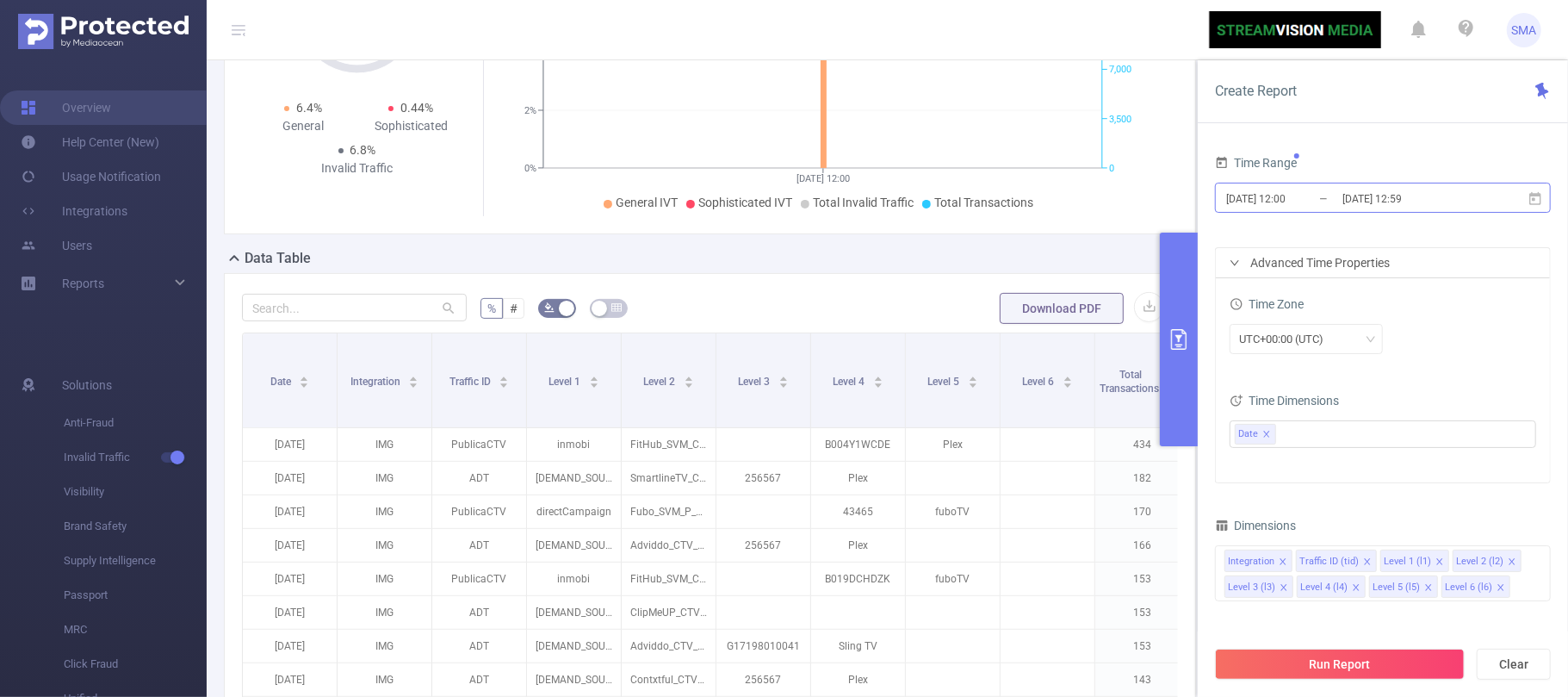
click at [1323, 197] on input "[DATE] 12:00" at bounding box center [1294, 199] width 140 height 23
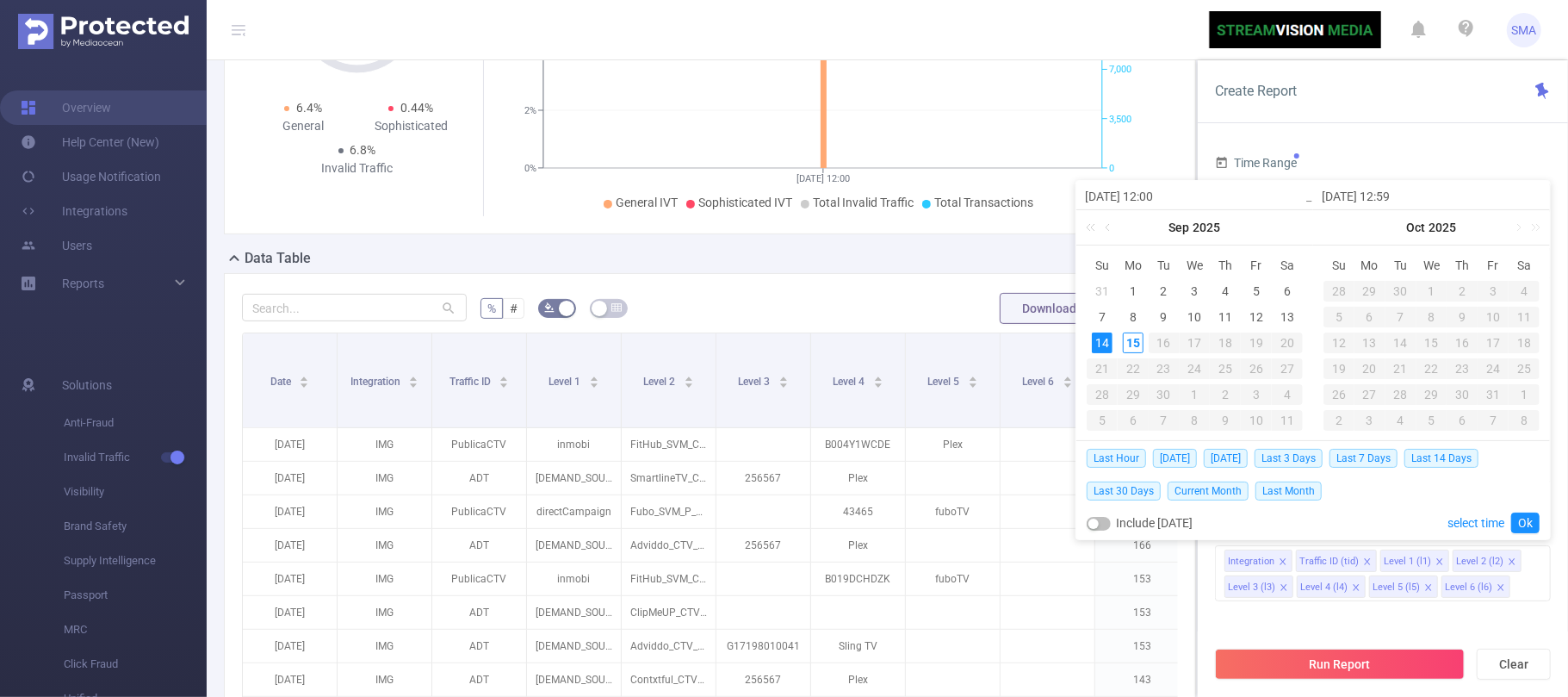
click at [1099, 342] on div "14" at bounding box center [1101, 342] width 20 height 20
click at [1525, 523] on link "Ok" at bounding box center [1524, 522] width 28 height 20
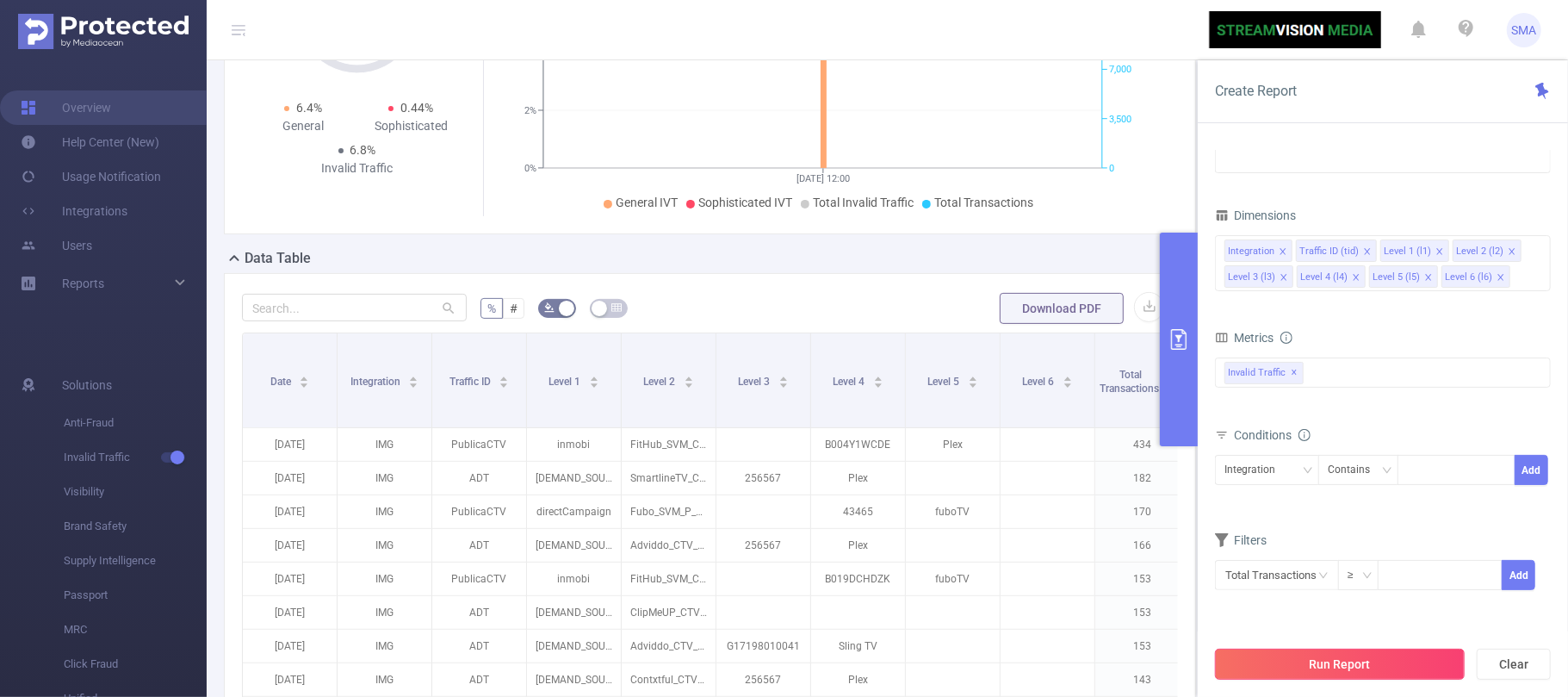
click at [1333, 656] on button "Run Report" at bounding box center [1339, 664] width 249 height 31
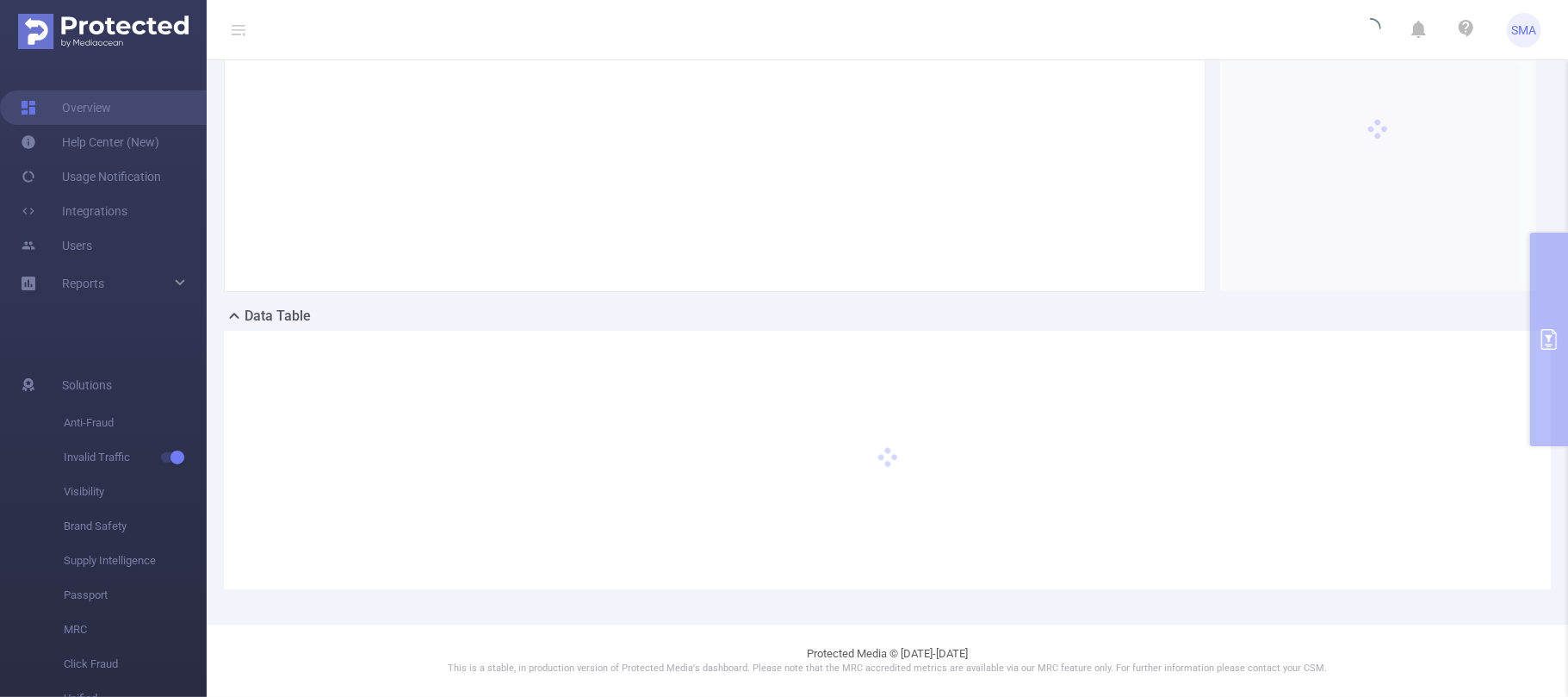
scroll to position [156, 0]
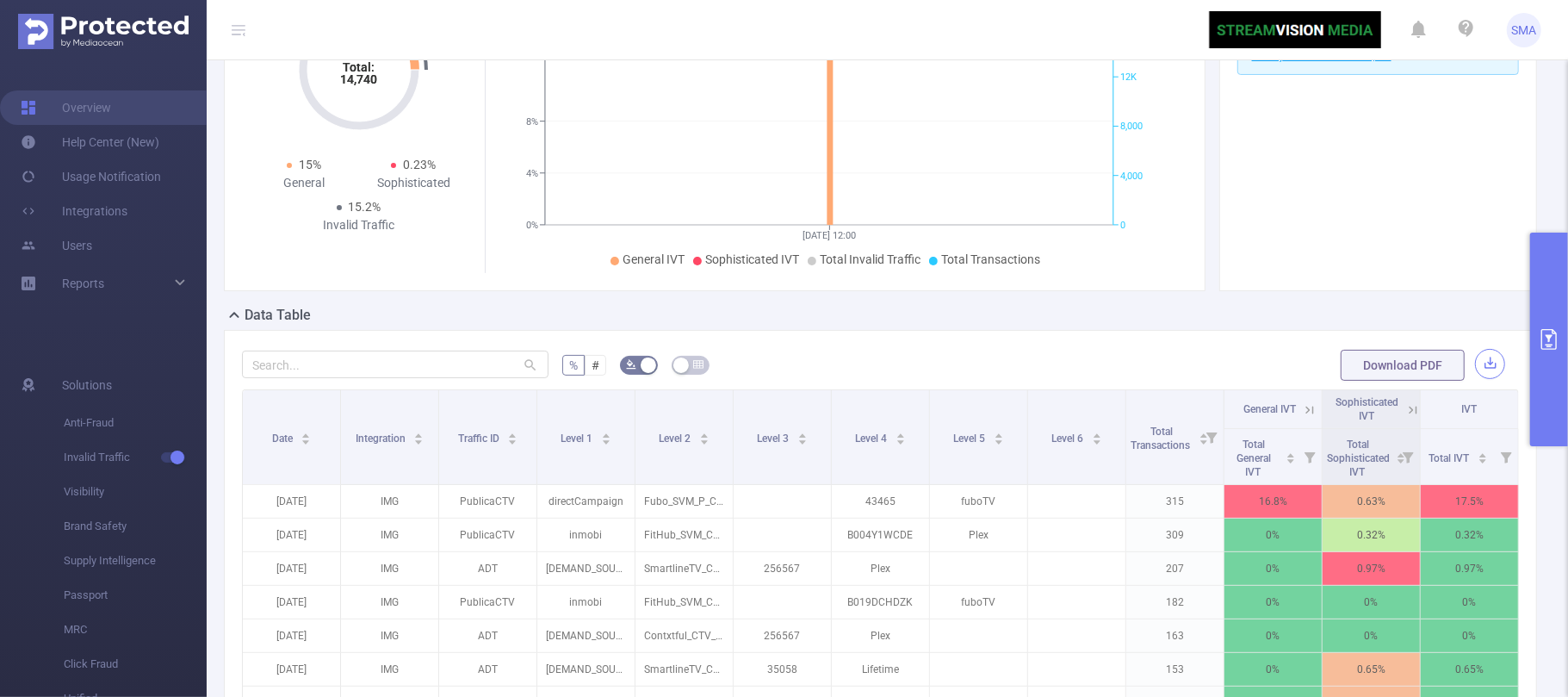
click at [1475, 371] on button "button" at bounding box center [1489, 363] width 30 height 30
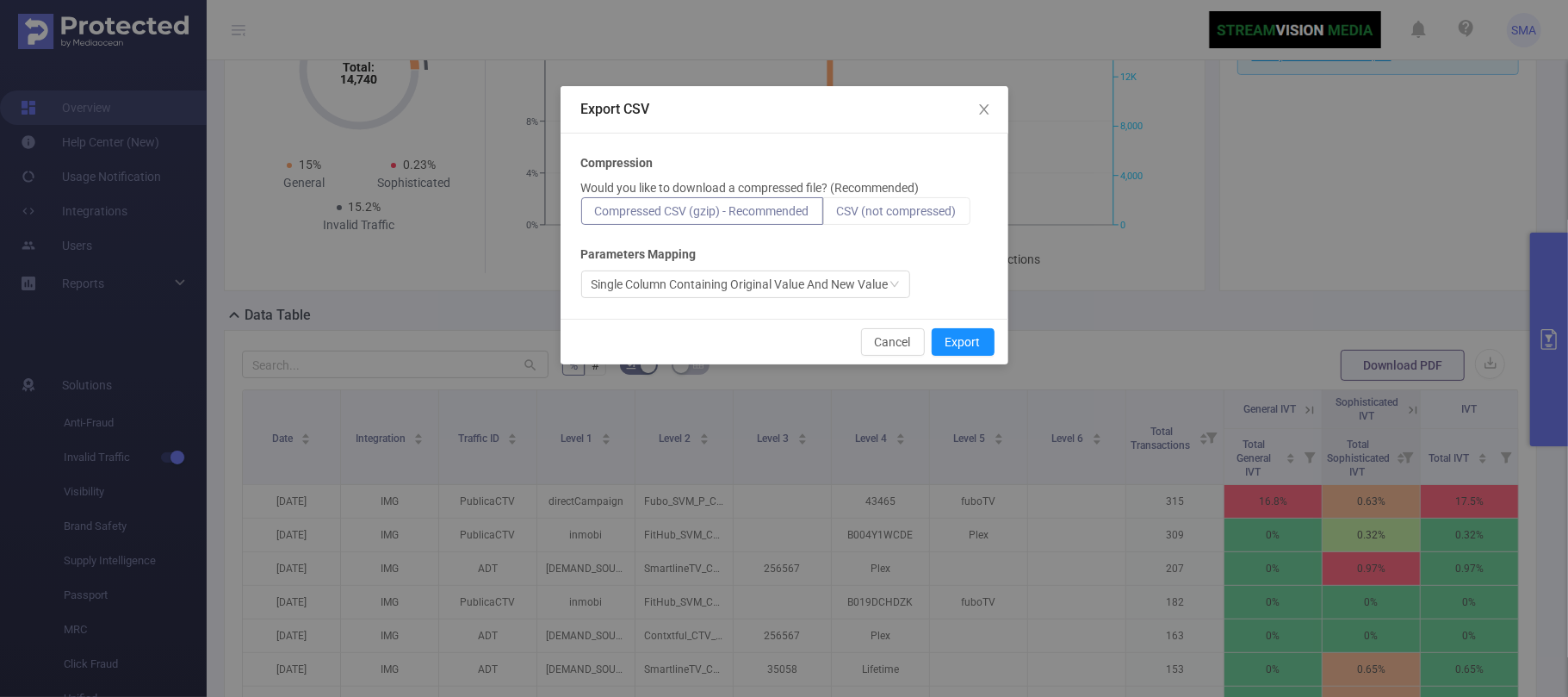
click at [920, 215] on span "CSV (not compressed)" at bounding box center [896, 211] width 119 height 14
click at [836, 216] on input "CSV (not compressed)" at bounding box center [836, 216] width 0 height 0
click at [971, 340] on button "Export" at bounding box center [963, 342] width 63 height 27
